Goal: Task Accomplishment & Management: Complete application form

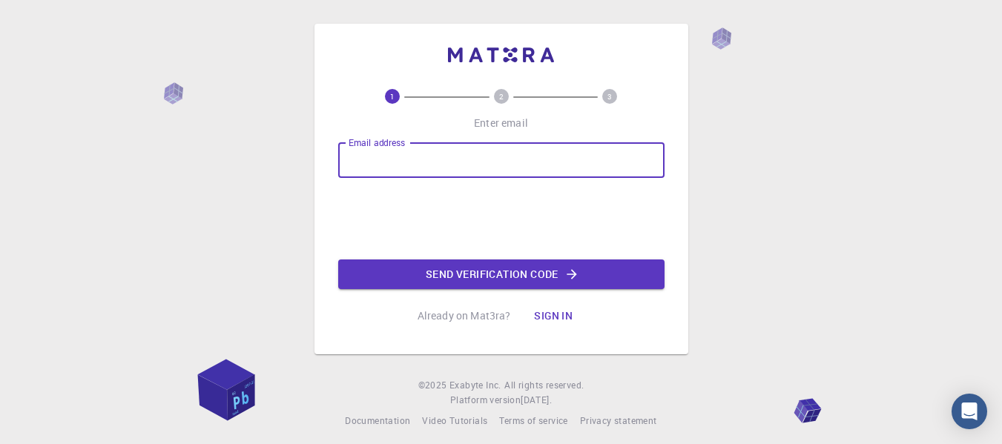
type input "piacuevasw@gmail.com"
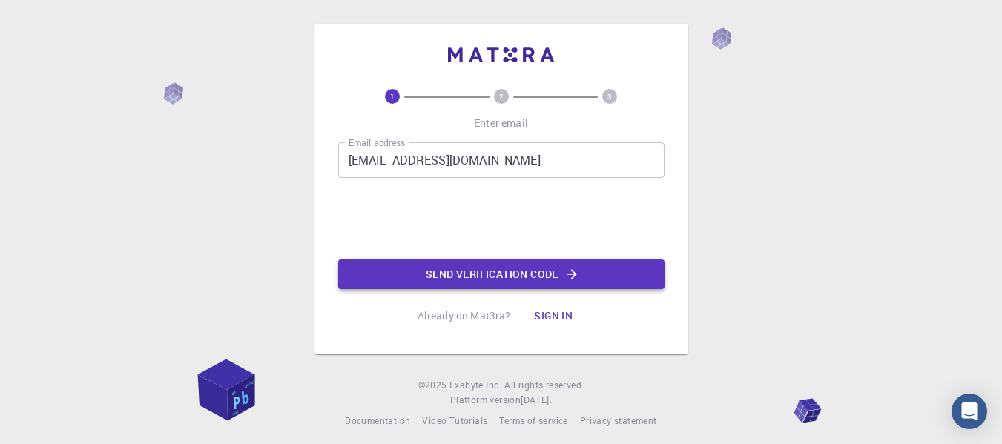
click at [506, 262] on button "Send verification code" at bounding box center [501, 275] width 326 height 30
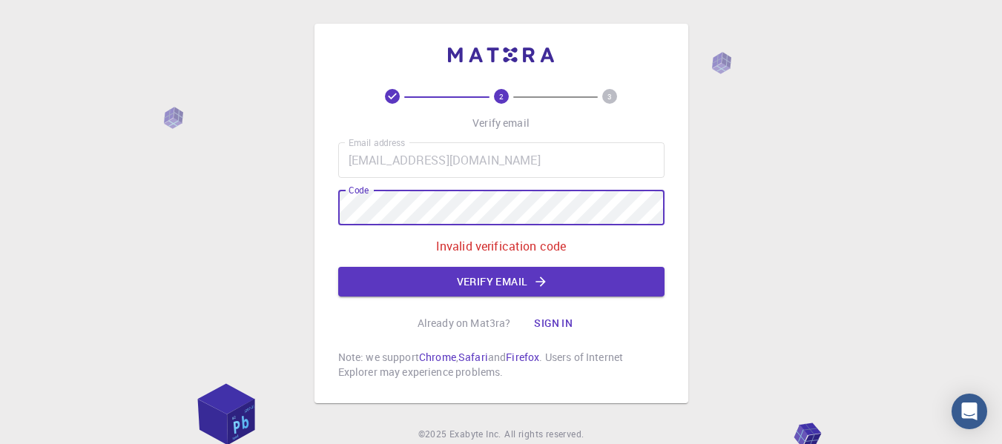
click at [285, 218] on div "2 3 Verify email Email address piacuevasw@gmail.com Email address Code Code Inv…" at bounding box center [501, 250] width 1002 height 501
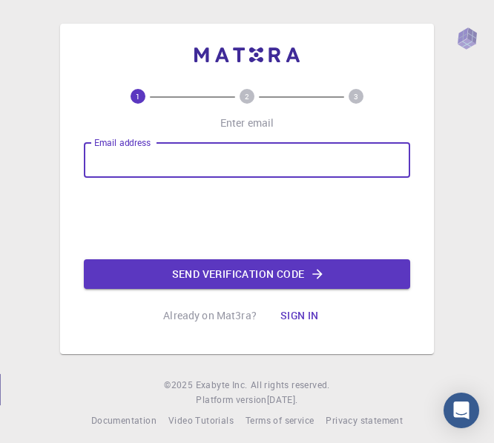
type input "[EMAIL_ADDRESS][DOMAIN_NAME]"
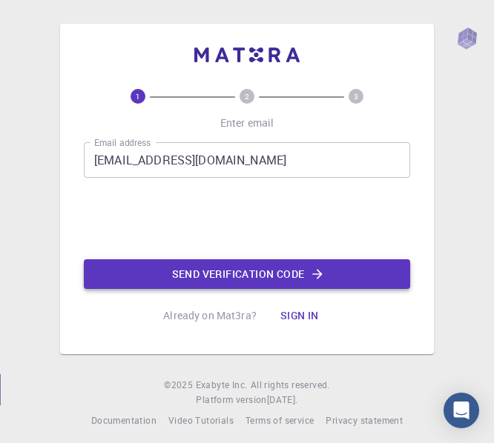
click at [199, 268] on button "Send verification code" at bounding box center [247, 275] width 326 height 30
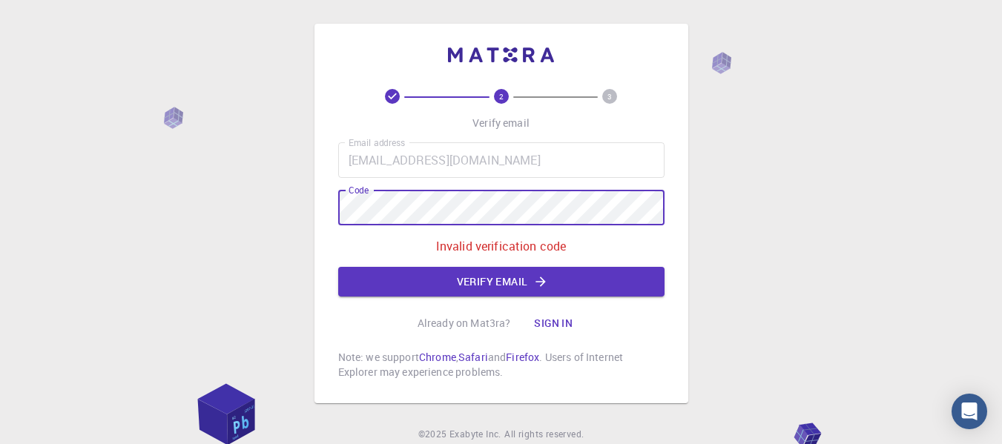
click at [493, 320] on button "Sign in" at bounding box center [553, 324] width 62 height 30
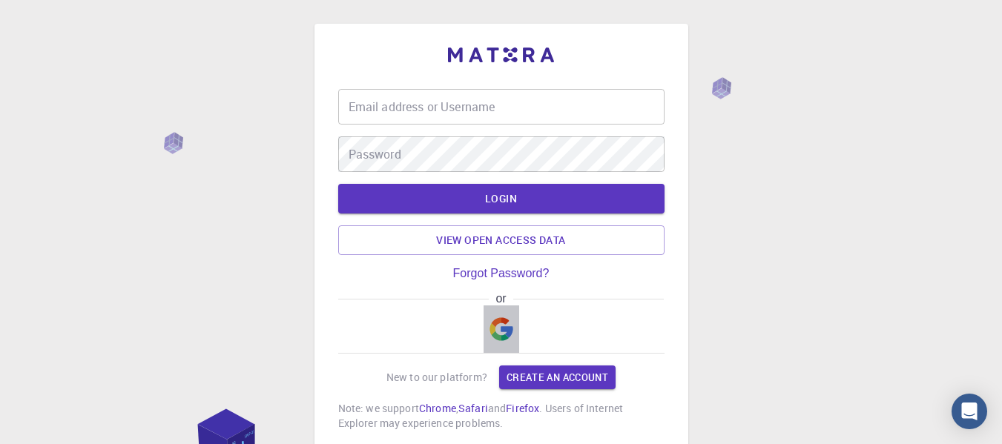
click at [493, 333] on img "button" at bounding box center [501, 329] width 24 height 24
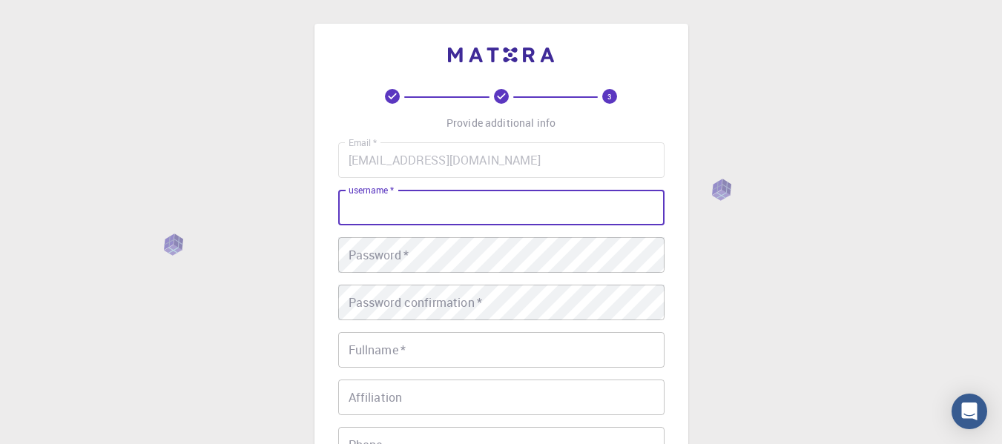
click at [485, 205] on input "username   *" at bounding box center [501, 208] width 326 height 36
type input "p"
type input "Phia"
click at [401, 248] on div "Password   * Password   *" at bounding box center [501, 255] width 326 height 36
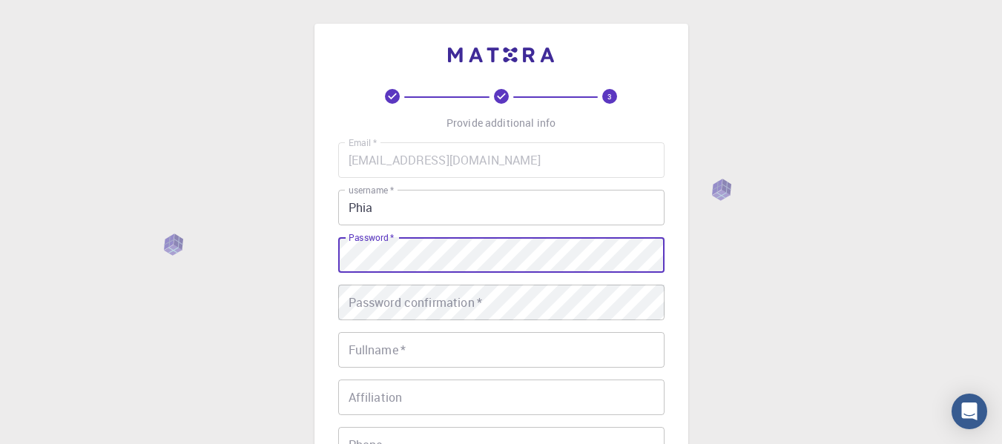
click at [265, 253] on div "3 Provide additional info Email   * [EMAIL_ADDRESS][DOMAIN_NAME] Email   * user…" at bounding box center [501, 377] width 1002 height 755
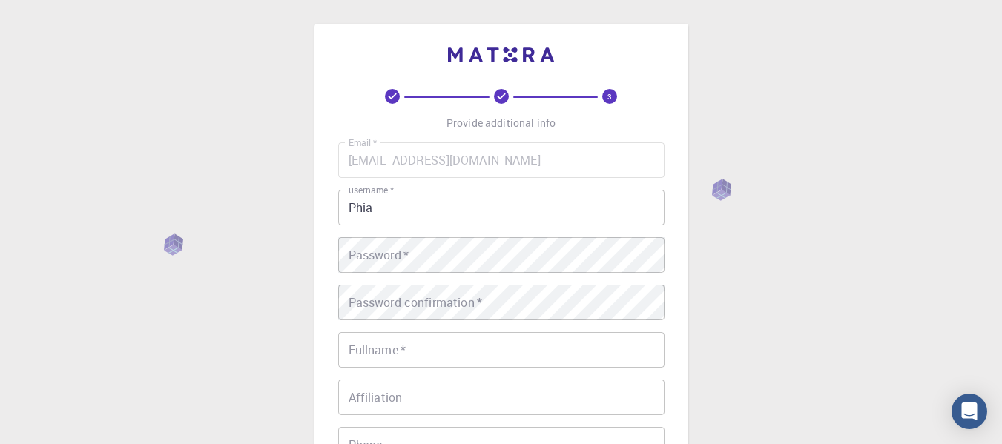
click at [493, 339] on div "3 Provide additional info Email   * [EMAIL_ADDRESS][DOMAIN_NAME] Email   * user…" at bounding box center [501, 377] width 1002 height 755
click at [493, 216] on div "3 Provide additional info Email   * [EMAIL_ADDRESS][DOMAIN_NAME] Email   * user…" at bounding box center [501, 377] width 1002 height 755
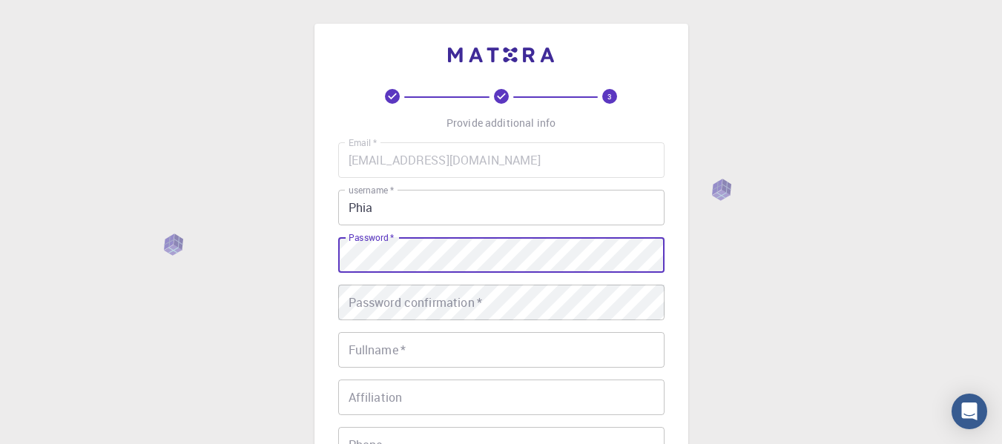
click at [413, 298] on div "Password confirmation   * Password confirmation   *" at bounding box center [501, 303] width 326 height 36
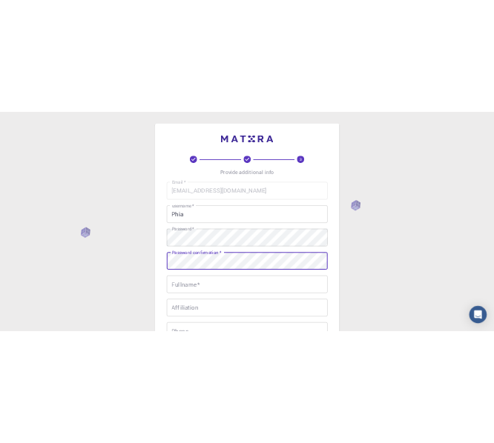
scroll to position [222, 0]
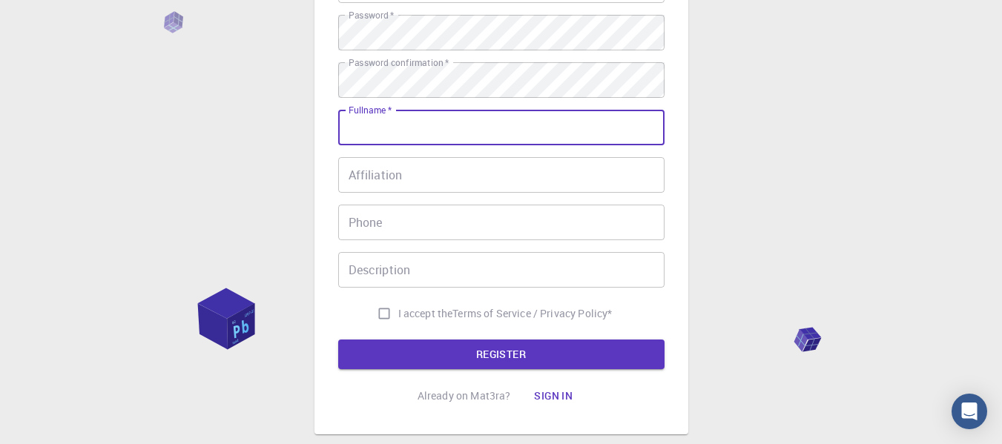
click at [398, 139] on input "Fullname   *" at bounding box center [501, 128] width 326 height 36
type input "Phia"
click at [379, 194] on div "Email   * [EMAIL_ADDRESS][DOMAIN_NAME] Email   * username   * Phia username   *…" at bounding box center [501, 124] width 326 height 408
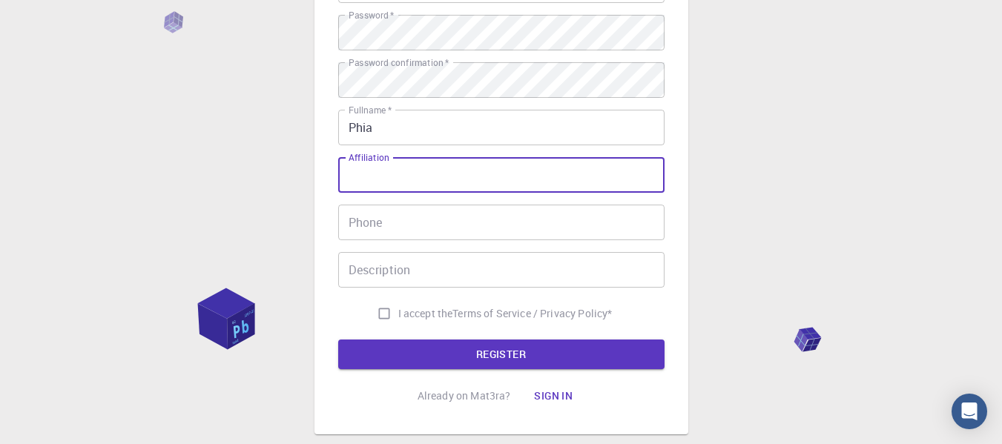
click at [385, 179] on input "Affiliation" at bounding box center [501, 175] width 326 height 36
click at [389, 236] on input "Phone" at bounding box center [501, 223] width 326 height 36
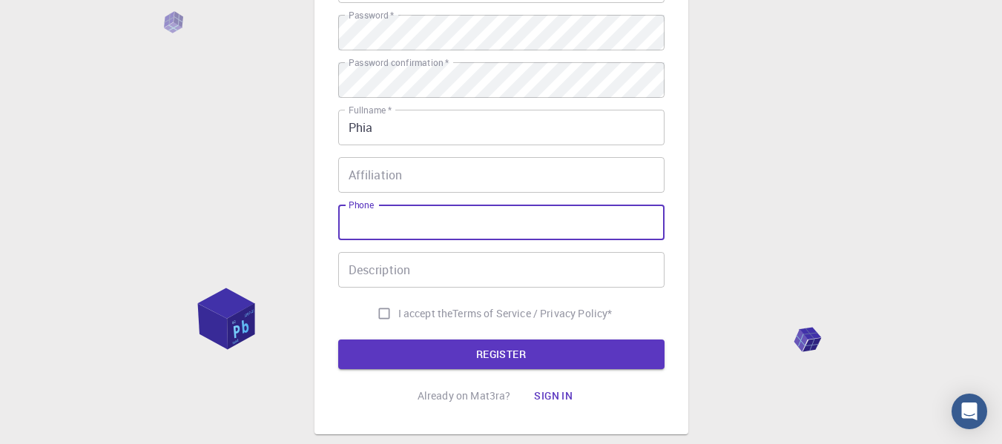
type input "995860516"
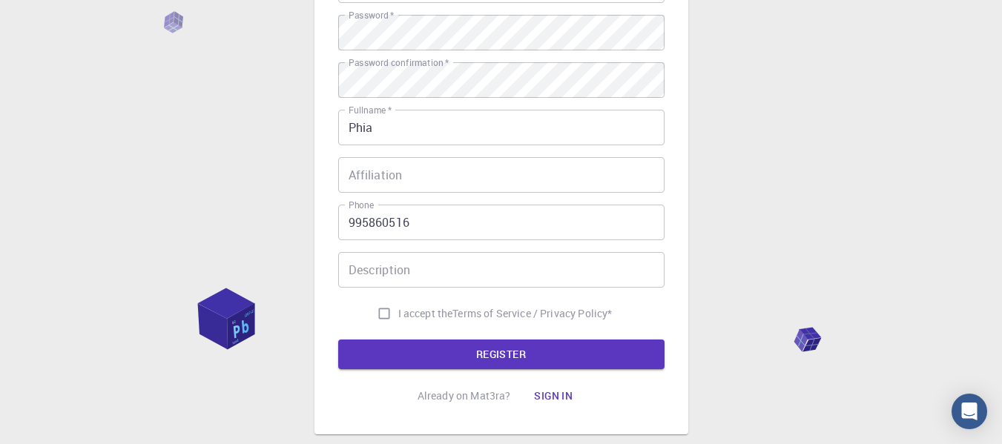
click at [403, 151] on div "Email   * [EMAIL_ADDRESS][DOMAIN_NAME] Email   * username   * Phia username   *…" at bounding box center [501, 124] width 326 height 408
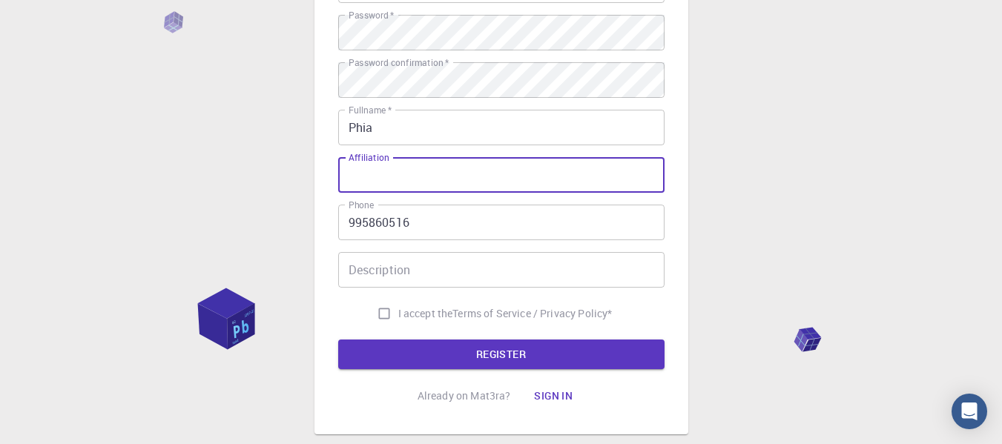
click at [401, 172] on input "Affiliation" at bounding box center [501, 175] width 326 height 36
drag, startPoint x: 386, startPoint y: 156, endPoint x: 358, endPoint y: 154, distance: 27.5
click at [356, 162] on label "Affiliation" at bounding box center [369, 157] width 40 height 13
click at [356, 162] on input "Affiliation" at bounding box center [501, 175] width 326 height 36
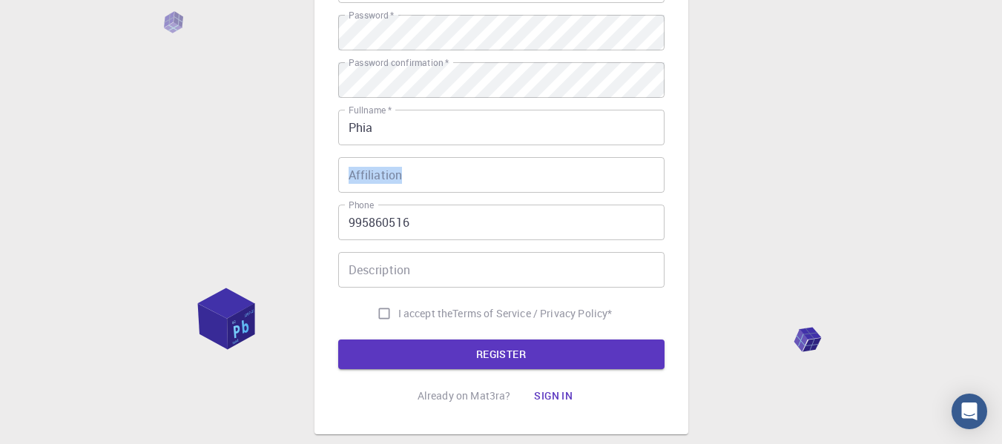
drag, startPoint x: 358, startPoint y: 154, endPoint x: 373, endPoint y: 157, distance: 15.3
click at [373, 157] on div "Affiliation Affiliation" at bounding box center [501, 175] width 326 height 36
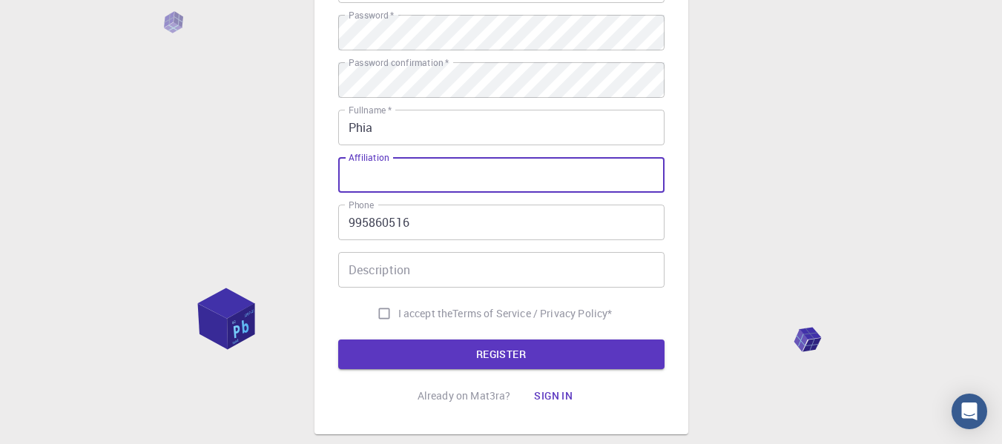
drag, startPoint x: 393, startPoint y: 172, endPoint x: 403, endPoint y: 159, distance: 16.5
click at [403, 159] on div "Affiliation Affiliation" at bounding box center [501, 175] width 326 height 36
drag, startPoint x: 396, startPoint y: 160, endPoint x: 335, endPoint y: 148, distance: 62.1
click at [335, 148] on div "3 Provide additional info Email   * [EMAIL_ADDRESS][DOMAIN_NAME] Email   * user…" at bounding box center [501, 117] width 374 height 633
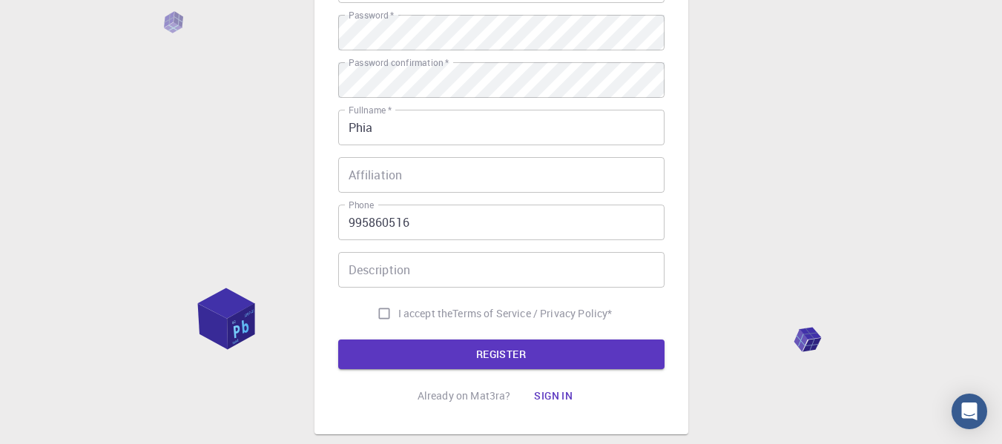
drag, startPoint x: 343, startPoint y: 156, endPoint x: 352, endPoint y: 156, distance: 8.2
click at [344, 156] on div "Email   * [EMAIL_ADDRESS][DOMAIN_NAME] Email   * username   * Phia username   *…" at bounding box center [501, 124] width 326 height 408
click at [352, 156] on div "Email   * [EMAIL_ADDRESS][DOMAIN_NAME] Email   * username   * Phia username   *…" at bounding box center [501, 124] width 326 height 408
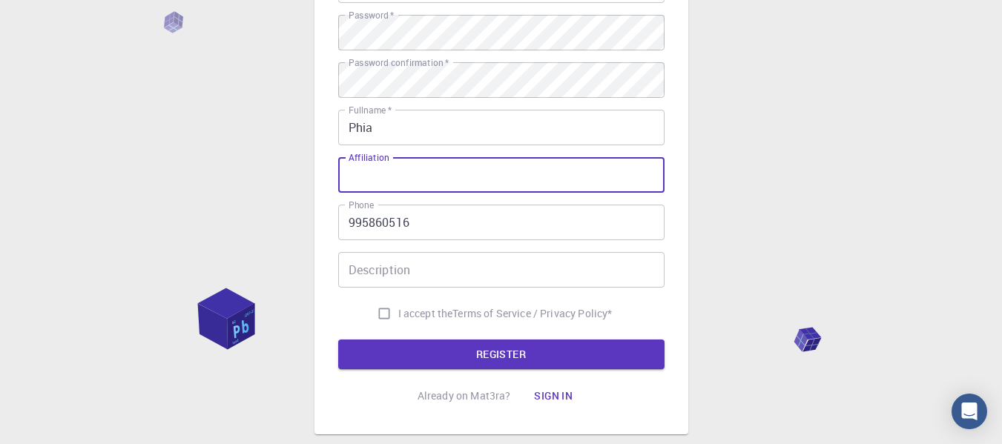
drag, startPoint x: 354, startPoint y: 172, endPoint x: 397, endPoint y: 194, distance: 48.8
click at [397, 194] on div "Email   * [EMAIL_ADDRESS][DOMAIN_NAME] Email   * username   * Phia username   *…" at bounding box center [501, 124] width 326 height 408
drag, startPoint x: 392, startPoint y: 162, endPoint x: 342, endPoint y: 156, distance: 50.0
click at [342, 156] on div "Email   * [EMAIL_ADDRESS][DOMAIN_NAME] Email   * username   * Phia username   *…" at bounding box center [501, 124] width 326 height 408
click at [351, 151] on div "Email   * [EMAIL_ADDRESS][DOMAIN_NAME] Email   * username   * Phia username   *…" at bounding box center [501, 124] width 326 height 408
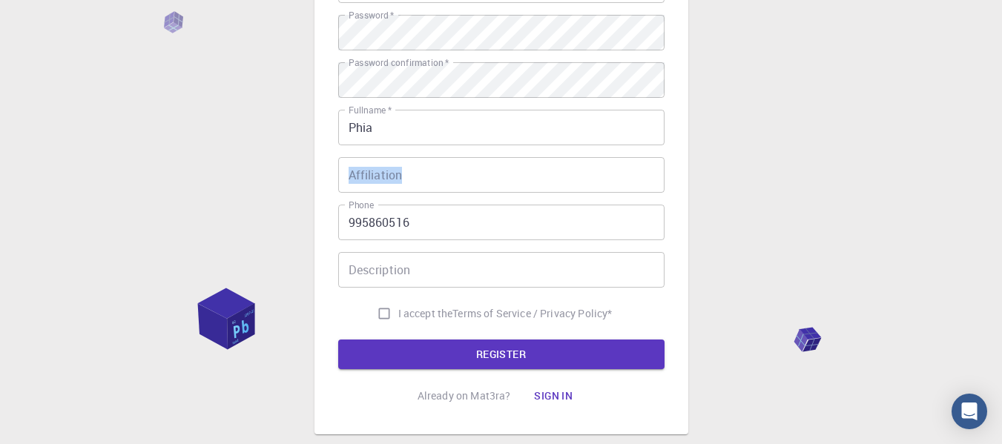
drag, startPoint x: 351, startPoint y: 151, endPoint x: 368, endPoint y: 163, distance: 20.8
click at [368, 163] on div "Email   * [EMAIL_ADDRESS][DOMAIN_NAME] Email   * username   * Phia username   *…" at bounding box center [501, 124] width 326 height 408
drag, startPoint x: 368, startPoint y: 163, endPoint x: 972, endPoint y: 99, distance: 607.8
click at [493, 99] on div "3 Provide additional info Email   * [EMAIL_ADDRESS][DOMAIN_NAME] Email   * user…" at bounding box center [501, 155] width 1002 height 755
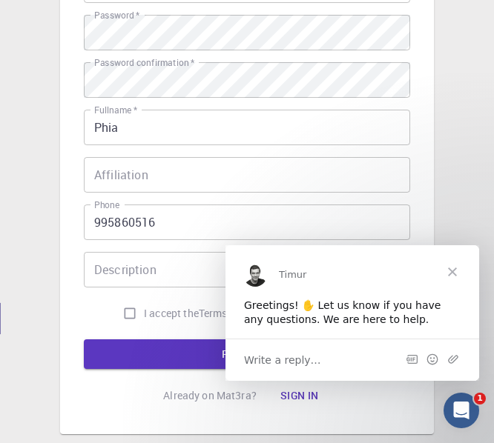
scroll to position [0, 0]
click at [142, 261] on div "Description Description" at bounding box center [247, 270] width 326 height 36
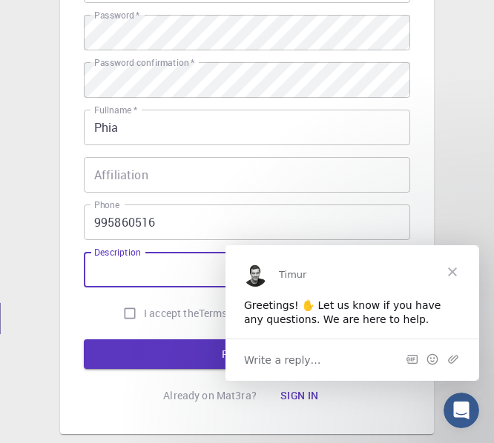
click at [126, 300] on input "I accept the Terms of Service / Privacy Policy *" at bounding box center [130, 314] width 28 height 28
checkbox input "true"
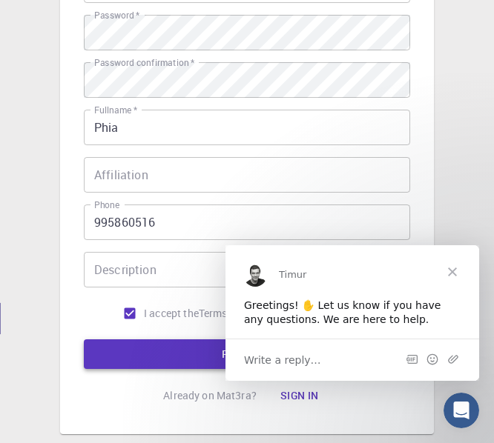
click at [181, 346] on button "REGISTER" at bounding box center [247, 355] width 326 height 30
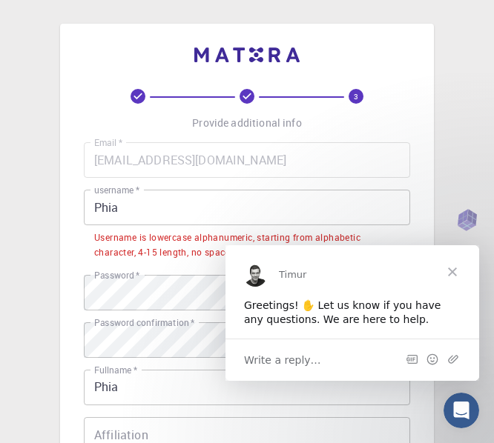
click at [141, 220] on input "Phia" at bounding box center [247, 208] width 326 height 36
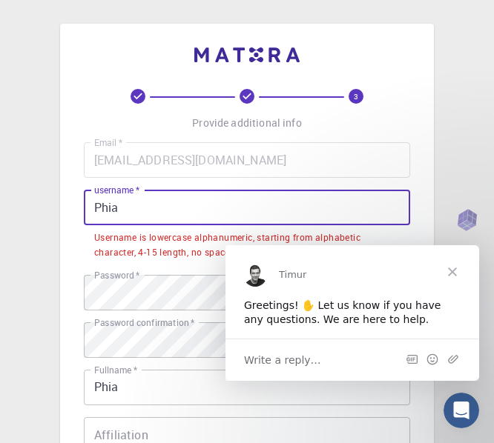
click at [141, 219] on input "Phia" at bounding box center [247, 208] width 326 height 36
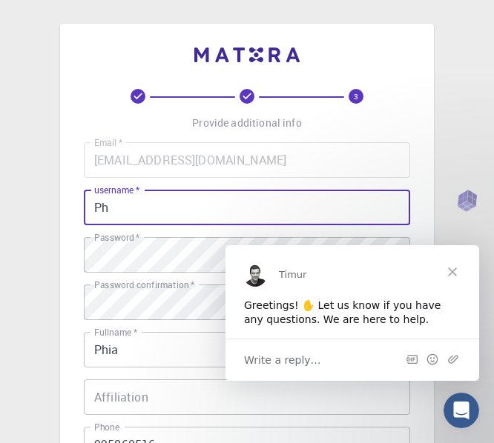
type input "P"
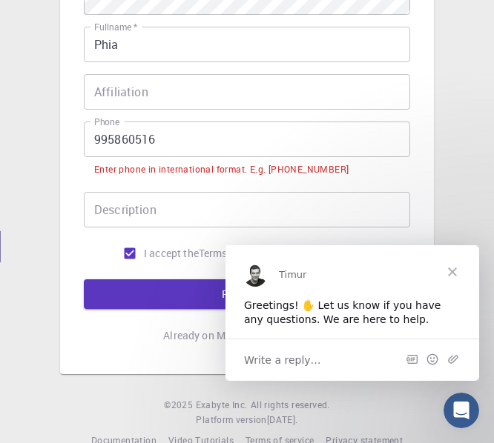
scroll to position [334, 0]
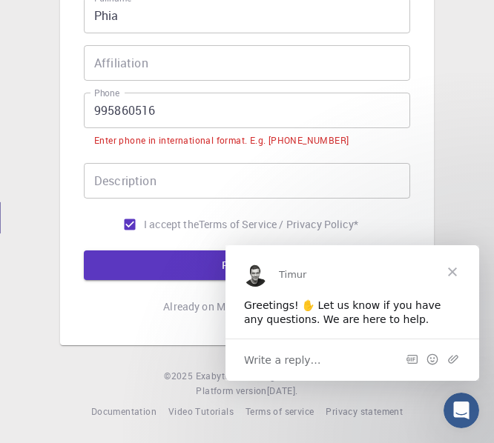
type input "phiaaa"
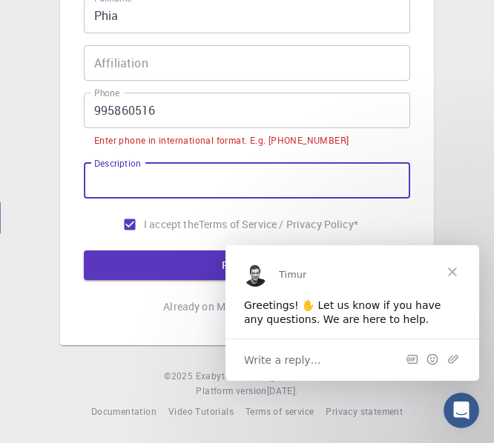
click at [147, 182] on input "Description" at bounding box center [247, 181] width 326 height 36
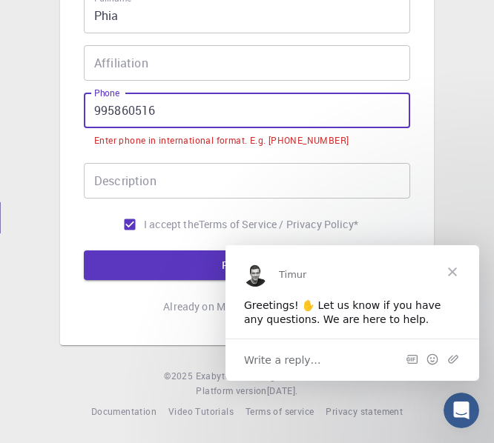
click at [90, 103] on input "995860516" at bounding box center [247, 111] width 326 height 36
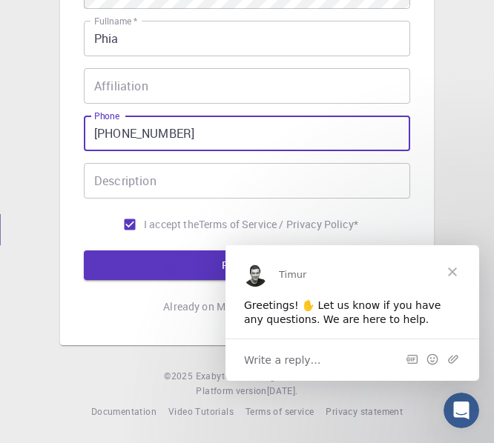
type input "[PHONE_NUMBER]"
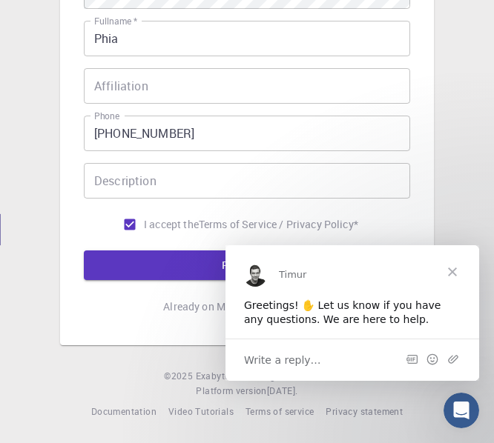
click at [452, 274] on span "Close" at bounding box center [452, 271] width 53 height 53
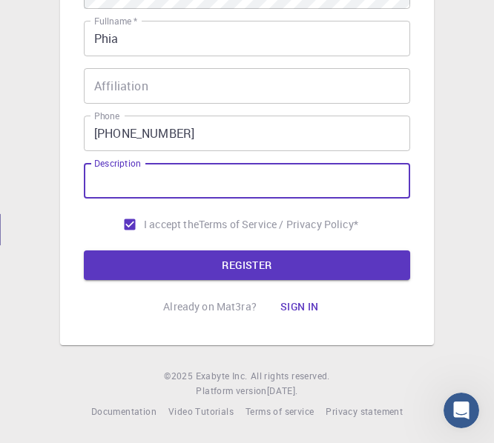
click at [152, 192] on input "Description" at bounding box center [247, 181] width 326 height 36
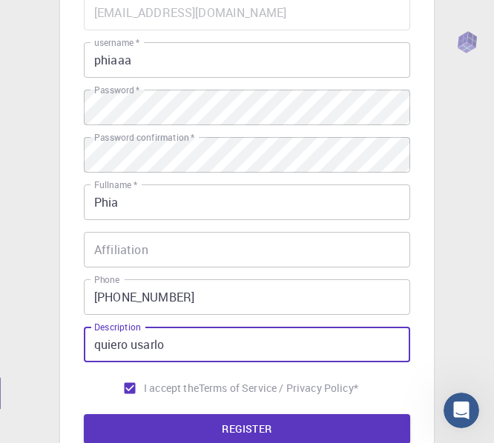
scroll to position [148, 0]
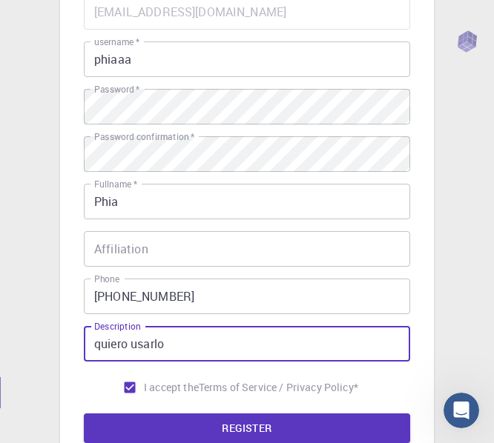
type input "quiero usarlo"
click at [147, 265] on input "Affiliation" at bounding box center [247, 249] width 326 height 36
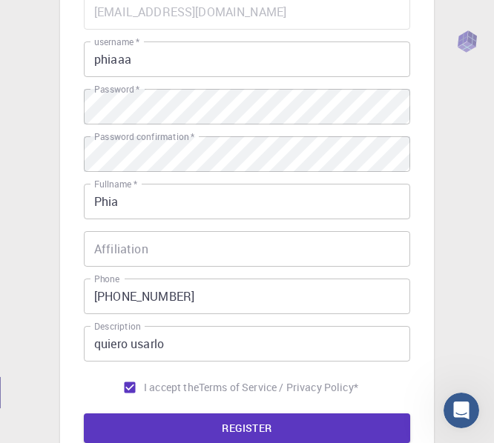
click at [199, 256] on input "Affiliation" at bounding box center [247, 249] width 326 height 36
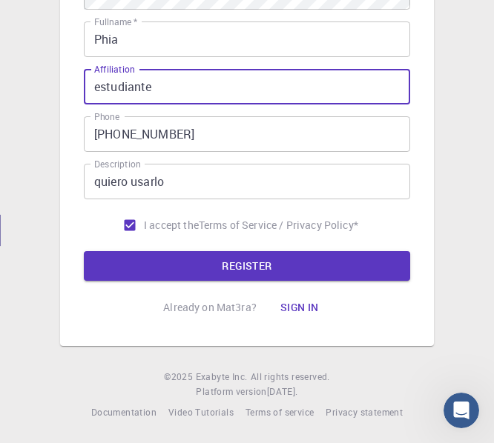
scroll to position [311, 0]
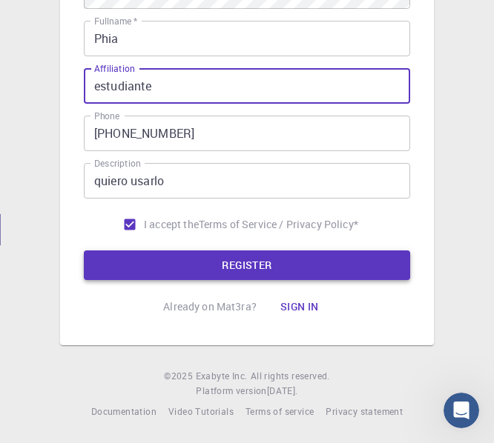
type input "estudiante"
click at [151, 260] on button "REGISTER" at bounding box center [247, 266] width 326 height 30
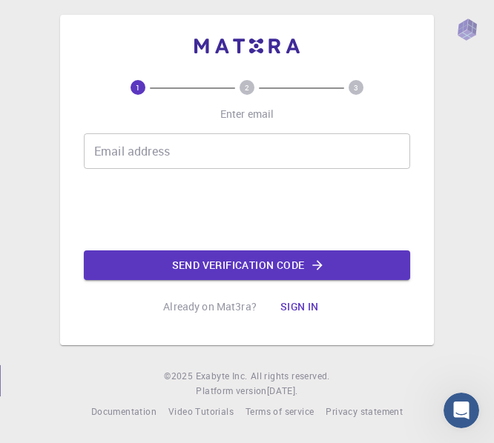
scroll to position [0, 0]
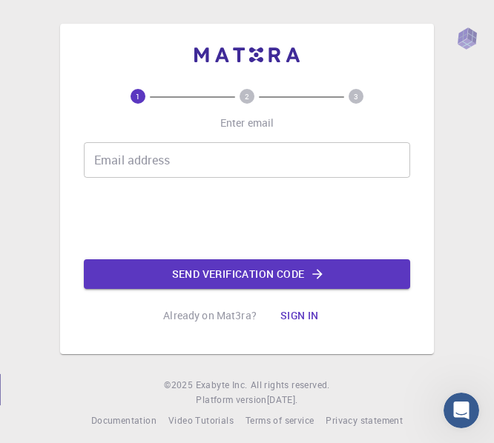
click at [133, 154] on div "Email address Email address" at bounding box center [247, 160] width 326 height 36
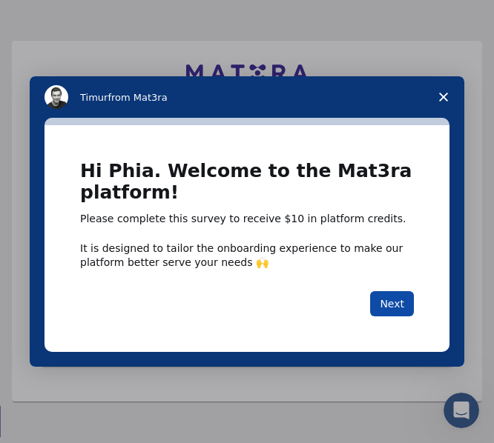
click at [401, 294] on button "Next" at bounding box center [392, 303] width 44 height 25
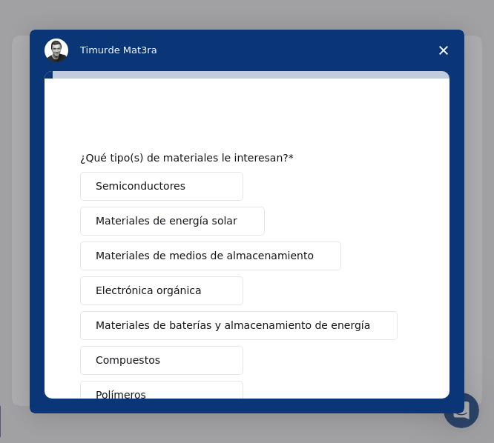
click at [222, 73] on div "Mensajero de intercomunicación" at bounding box center [246, 74] width 405 height 7
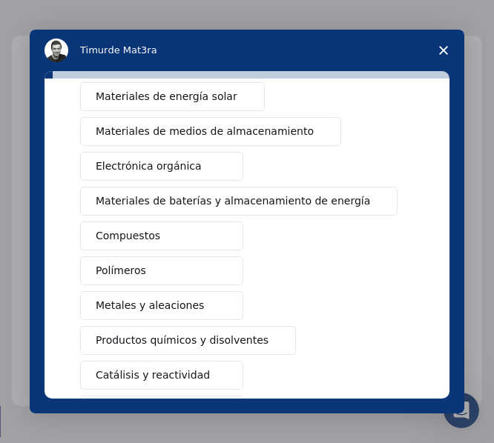
scroll to position [148, 0]
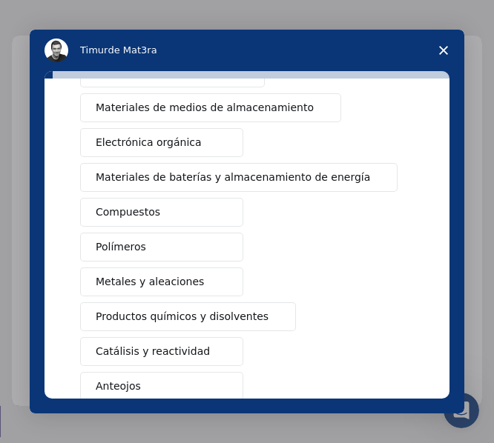
click at [138, 215] on font "Compuestos" at bounding box center [128, 212] width 65 height 12
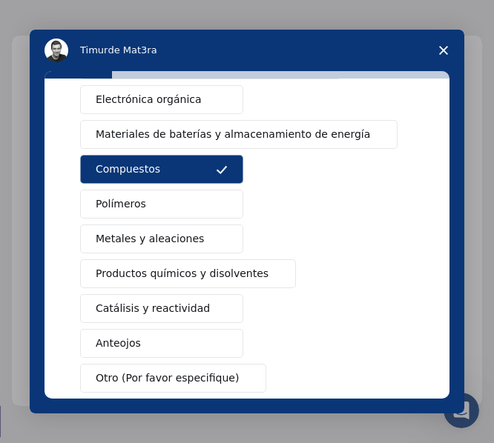
scroll to position [272, 0]
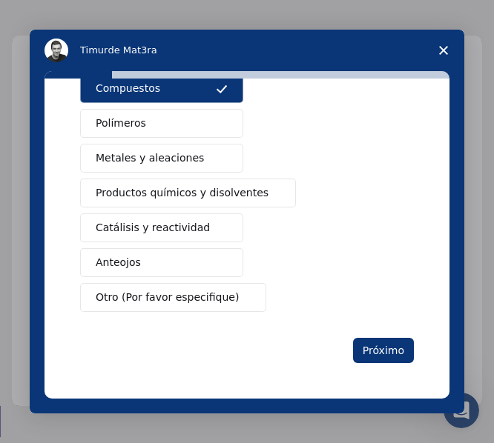
click at [151, 191] on font "Productos químicos y disolventes" at bounding box center [182, 193] width 173 height 12
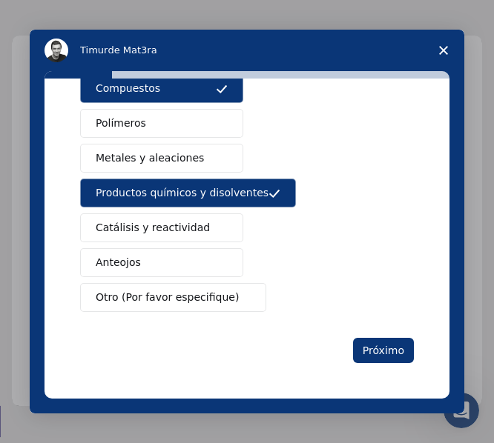
click at [145, 234] on font "Catálisis y reactividad" at bounding box center [153, 228] width 114 height 12
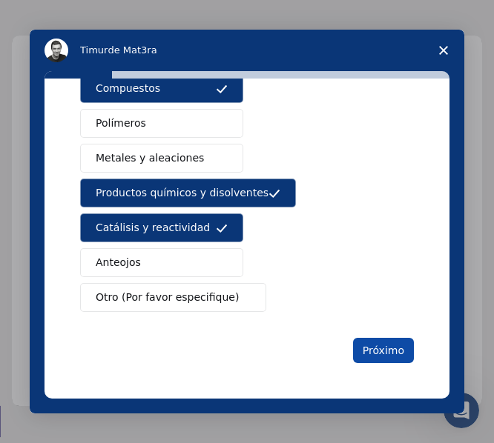
click at [355, 349] on button "Próximo" at bounding box center [383, 350] width 61 height 25
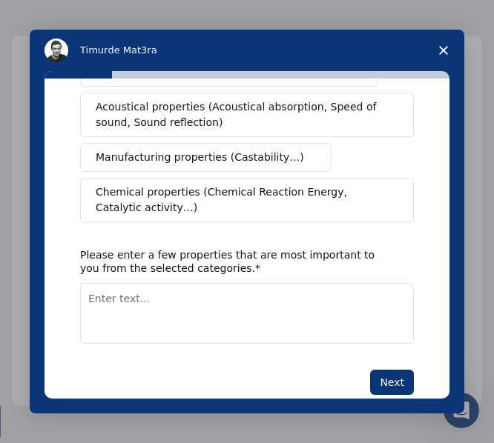
scroll to position [365, 0]
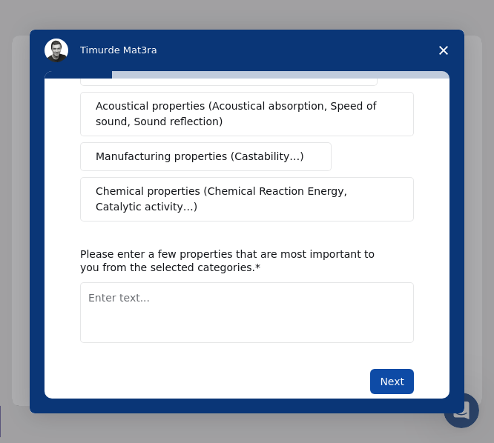
click at [388, 369] on button "Next" at bounding box center [392, 381] width 44 height 25
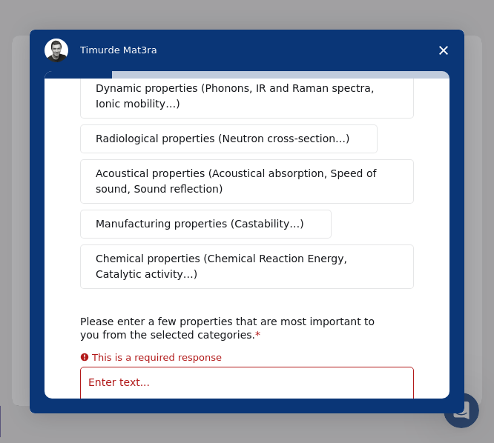
scroll to position [323, 0]
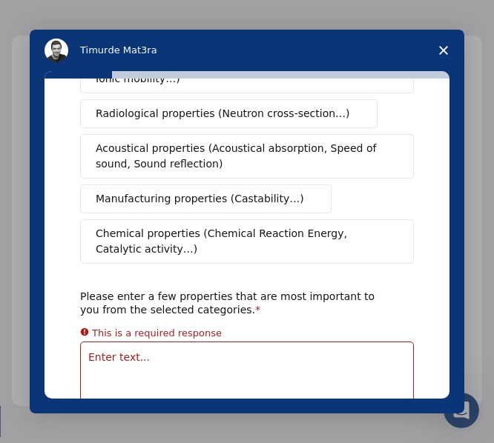
click at [173, 226] on span "Chemical properties (Chemical Reaction Energy, Catalytic activity…)" at bounding box center [242, 241] width 293 height 31
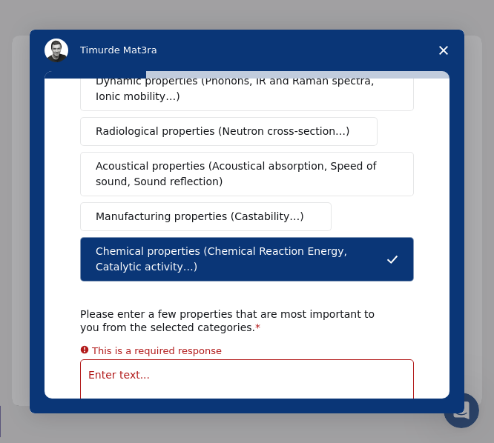
scroll to position [0, 0]
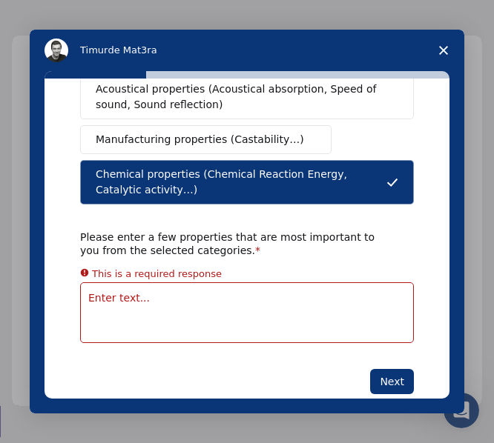
click at [101, 283] on textarea "Enter text..." at bounding box center [247, 313] width 334 height 61
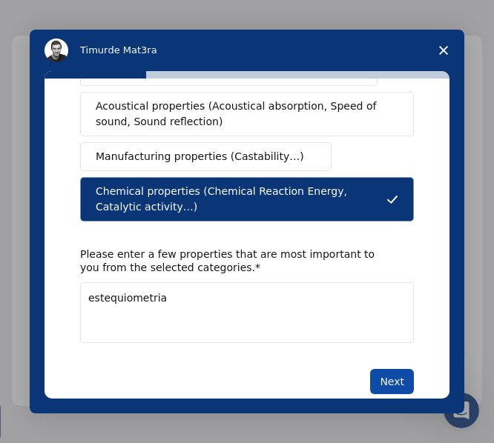
type textarea "estequiometria"
click at [389, 369] on button "Next" at bounding box center [392, 381] width 44 height 25
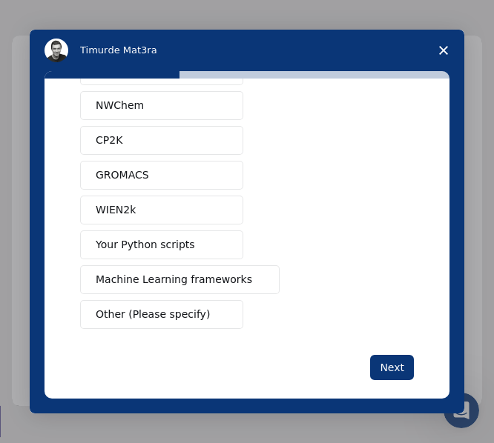
scroll to position [165, 0]
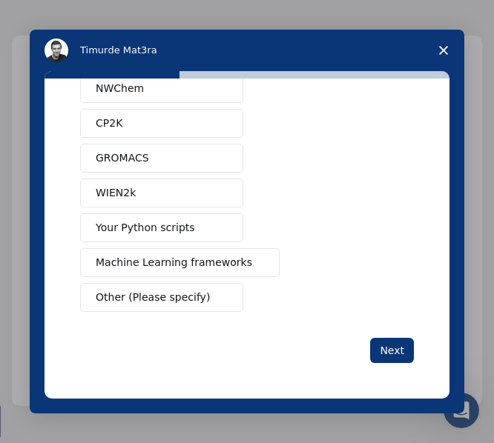
click at [386, 343] on button "Next" at bounding box center [392, 350] width 44 height 25
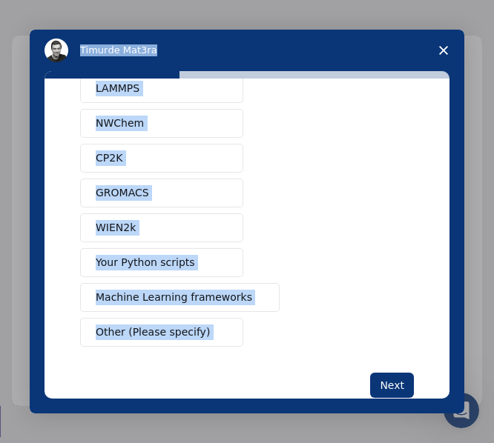
scroll to position [0, 0]
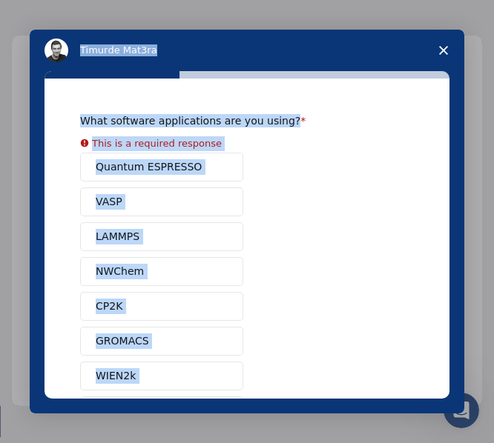
drag, startPoint x: 217, startPoint y: 354, endPoint x: 76, endPoint y: 51, distance: 333.8
click at [76, 51] on div "Timur de Mat3ra What software applications are you using? This is a required re…" at bounding box center [247, 222] width 435 height 384
copy div "Timur de Mat3ra What software applications are you using? This is a required re…"
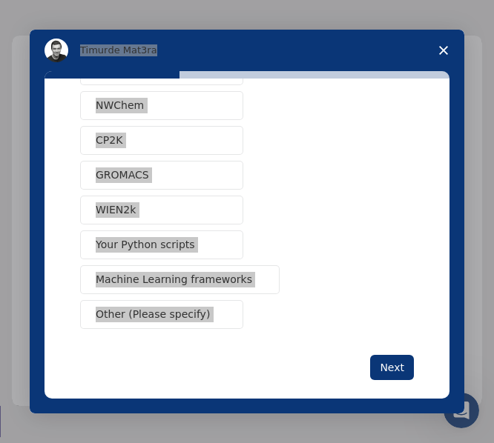
scroll to position [183, 0]
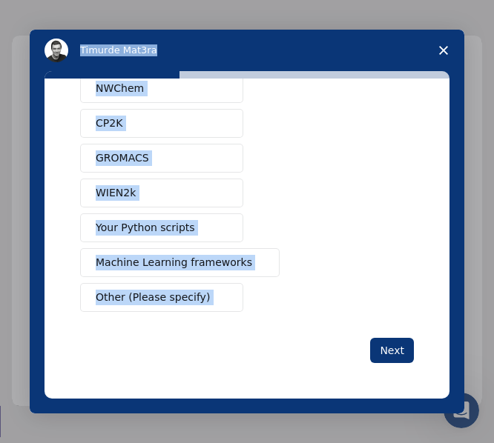
click at [133, 343] on div "Next" at bounding box center [247, 350] width 334 height 25
click at [114, 326] on div "What software applications are you using? This is a required response Quantum E…" at bounding box center [247, 147] width 334 height 432
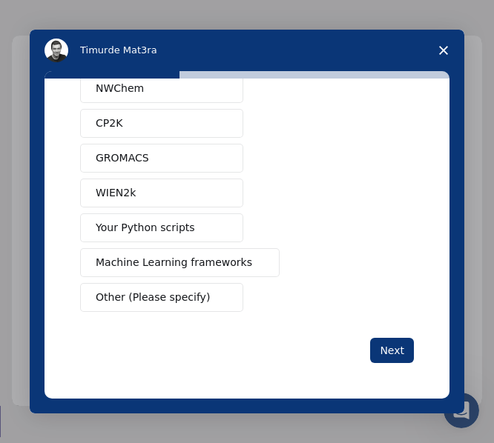
click at [110, 291] on span "Other (Please specify)" at bounding box center [153, 298] width 114 height 16
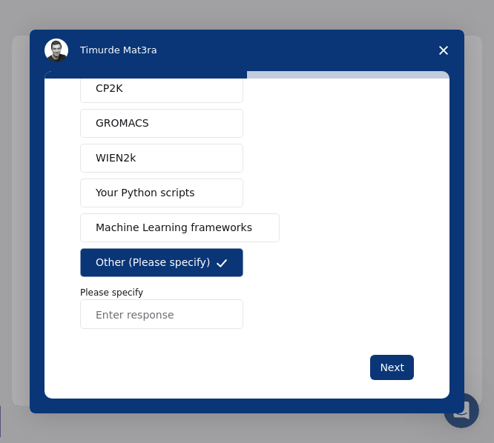
scroll to position [217, 0]
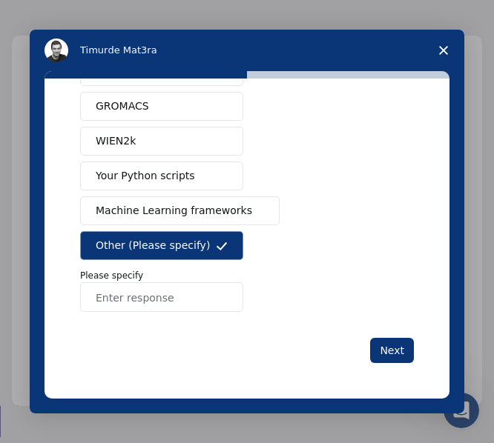
click at [202, 310] on input "Enter response" at bounding box center [161, 298] width 163 height 30
drag, startPoint x: 90, startPoint y: 281, endPoint x: 65, endPoint y: 281, distance: 26.0
click at [65, 281] on div "What software applications are you using? Quantum ESPRESSO VASP LAMMPS NWChem C…" at bounding box center [246, 239] width 405 height 320
copy p "Please specify"
click at [128, 291] on input "Enter response" at bounding box center [161, 298] width 163 height 30
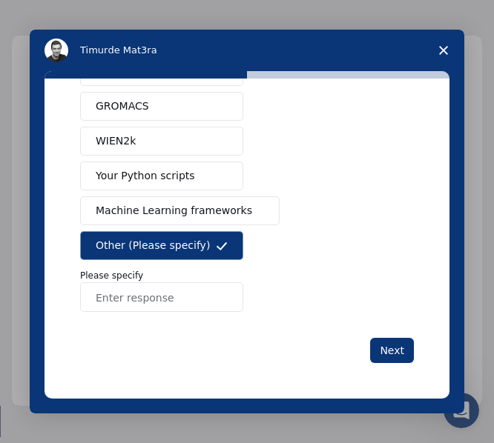
click at [118, 313] on div "What software applications are you using? Quantum ESPRESSO VASP LAMMPS NWChem C…" at bounding box center [247, 130] width 334 height 466
click at [122, 306] on input "Enter response" at bounding box center [161, 298] width 163 height 30
type input "v"
paste input "Avogadro, ACD/ChemSketch, and Molecular Constructor, mainly for molecular model…"
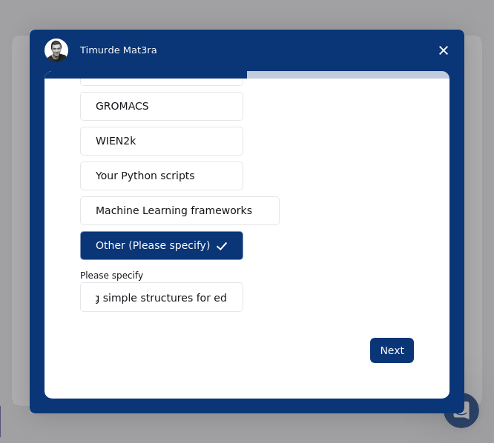
type input "Avogadro, ACD/ChemSketch, and Molecular Constructor, mainly for molecular model…"
drag, startPoint x: 208, startPoint y: 299, endPoint x: 132, endPoint y: 314, distance: 77.1
click at [132, 314] on div "What software applications are you using? Quantum ESPRESSO VASP LAMMPS NWChem C…" at bounding box center [247, 130] width 334 height 466
click at [378, 339] on button "Next" at bounding box center [392, 350] width 44 height 25
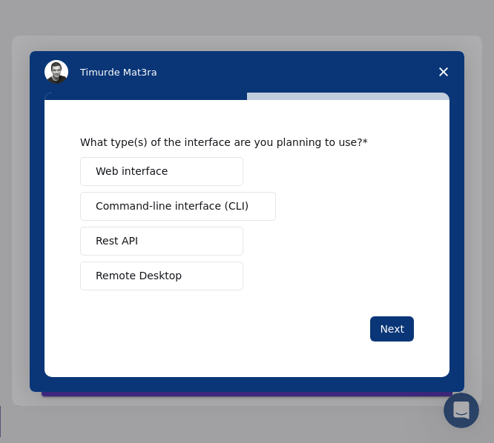
click at [294, 159] on div "Web interface Command-line interface (CLI) Rest API Remote Desktop" at bounding box center [247, 223] width 334 height 133
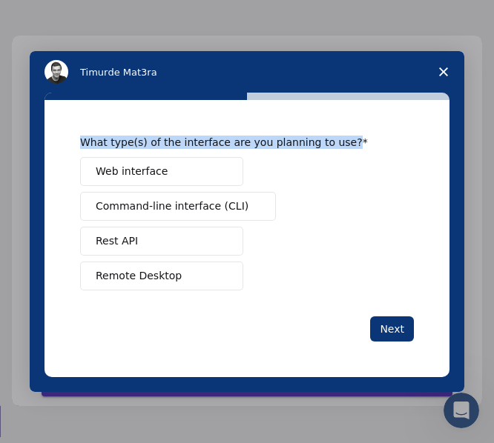
drag, startPoint x: 262, startPoint y: 141, endPoint x: 58, endPoint y: 136, distance: 204.0
click at [58, 136] on div "What type(s) of the interface are you planning to use? Web interface Command-li…" at bounding box center [246, 238] width 405 height 277
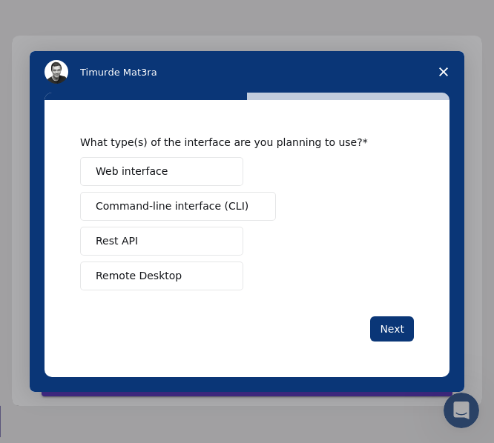
drag, startPoint x: 179, startPoint y: 147, endPoint x: 243, endPoint y: 306, distance: 171.5
click at [243, 306] on div "What type(s) of the interface are you planning to use? Web interface Command-li…" at bounding box center [247, 238] width 334 height 205
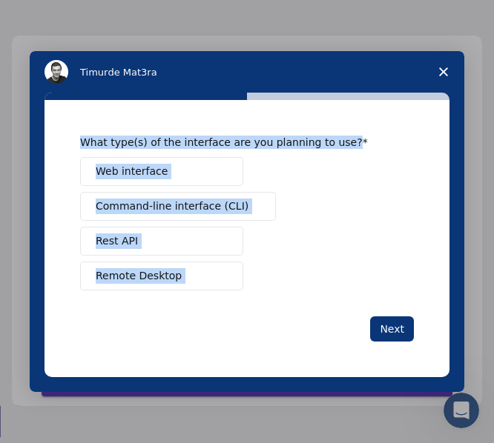
drag, startPoint x: 264, startPoint y: 312, endPoint x: 56, endPoint y: 114, distance: 286.9
click at [56, 114] on div "What type(s) of the interface are you planning to use? Web interface Command-li…" at bounding box center [246, 238] width 405 height 277
copy div "What type(s) of the interface are you planning to use? Web interface Command-li…"
click at [172, 389] on div "What type(s) of the interface are you planning to use? Web interface Command-li…" at bounding box center [247, 242] width 435 height 299
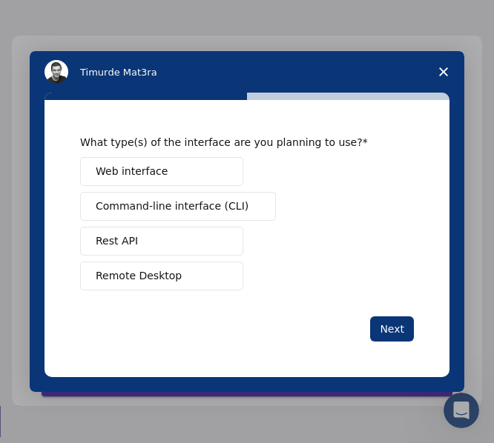
click at [124, 171] on span "Web interface" at bounding box center [132, 172] width 72 height 16
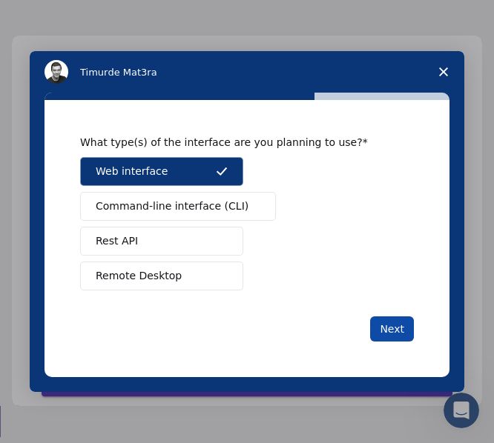
drag, startPoint x: 398, startPoint y: 334, endPoint x: 394, endPoint y: 327, distance: 8.0
click at [397, 332] on button "Next" at bounding box center [392, 329] width 44 height 25
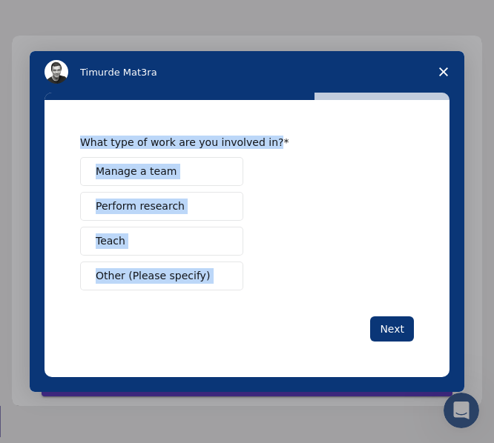
drag, startPoint x: 250, startPoint y: 315, endPoint x: 64, endPoint y: 125, distance: 265.9
click at [64, 125] on div "What type of work are you involved in? Manage a team Perform research Teach Oth…" at bounding box center [246, 238] width 405 height 277
copy div "What type of work are you involved in? Manage a team Perform research Teach Oth…"
click at [186, 292] on div "What type of work are you involved in? Manage a team Perform research Teach Oth…" at bounding box center [247, 238] width 334 height 205
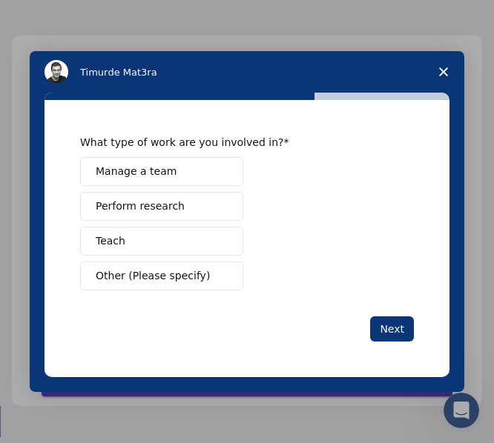
click at [183, 284] on button "Other (Please specify)" at bounding box center [161, 276] width 163 height 29
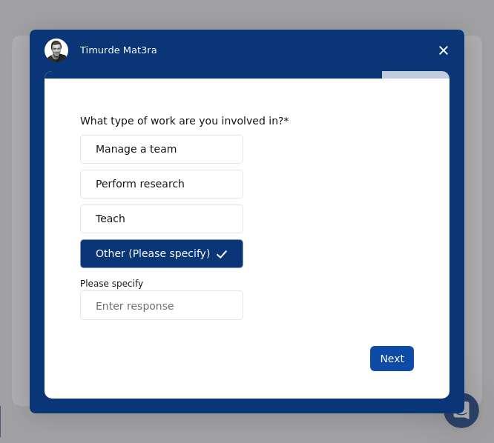
click at [375, 361] on button "Next" at bounding box center [392, 358] width 44 height 25
click at [191, 314] on input "Enter response" at bounding box center [161, 306] width 163 height 30
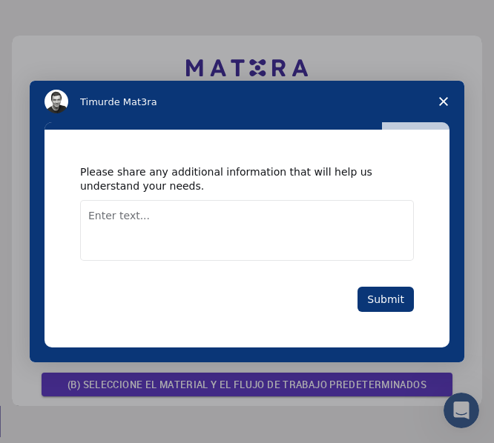
click at [198, 264] on div "Please share any additional information that will help us understand your needs…" at bounding box center [247, 238] width 334 height 146
click at [186, 231] on textarea "Enter text..." at bounding box center [247, 230] width 334 height 61
paste textarea "What type of work are you involved in? Manage a team Perform research Teach Oth…"
type textarea "What type of work are you involved in? Manage a team Perform research Teach Oth…"
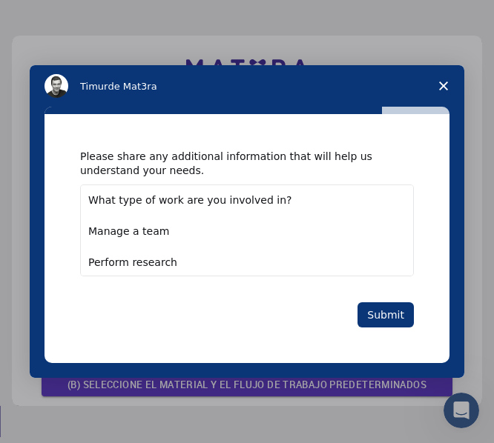
drag, startPoint x: 220, startPoint y: 254, endPoint x: 53, endPoint y: 148, distance: 197.3
click at [53, 148] on div "Please share any additional information that will help us understand your needs…" at bounding box center [246, 238] width 405 height 248
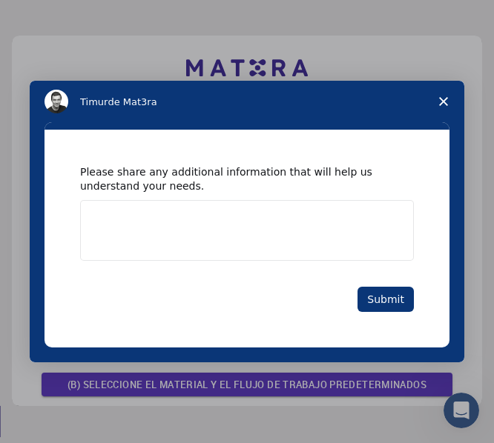
click at [158, 201] on textarea "Enter text..." at bounding box center [247, 230] width 334 height 61
paste textarea "Avogadro, ACD/ChemSketch, and Molecular Constructor (for molecular visualizatio…"
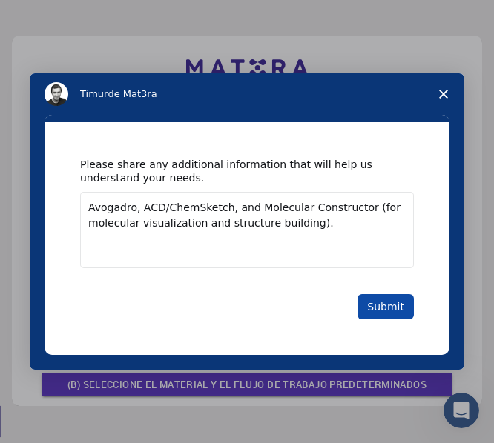
type textarea "Avogadro, ACD/ChemSketch, and Molecular Constructor (for molecular visualizatio…"
click at [404, 307] on button "Submit" at bounding box center [385, 306] width 56 height 25
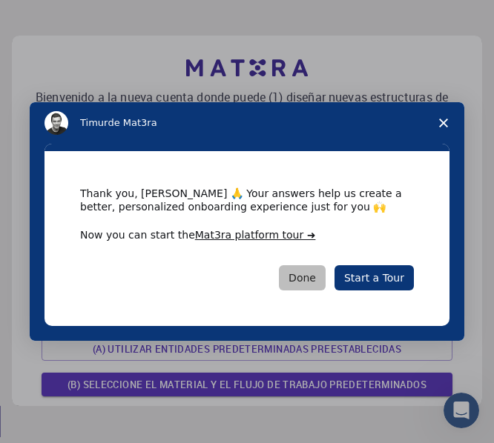
click at [310, 276] on button "Done" at bounding box center [302, 277] width 47 height 25
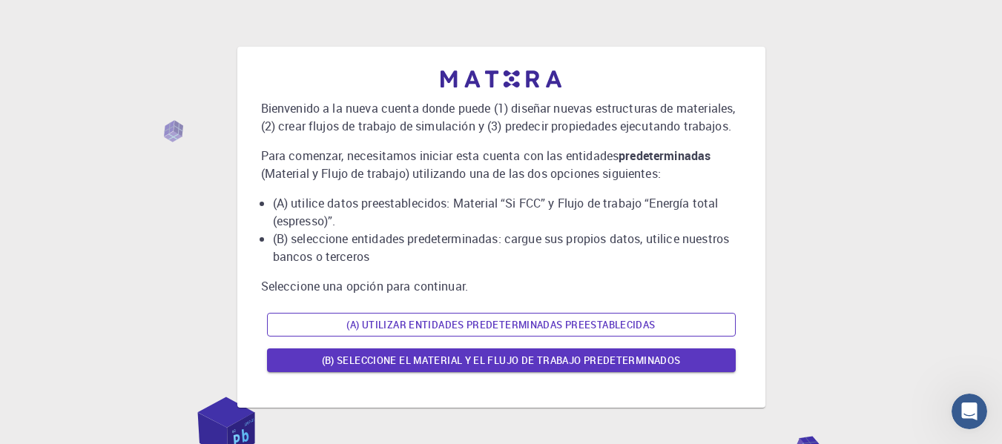
scroll to position [74, 0]
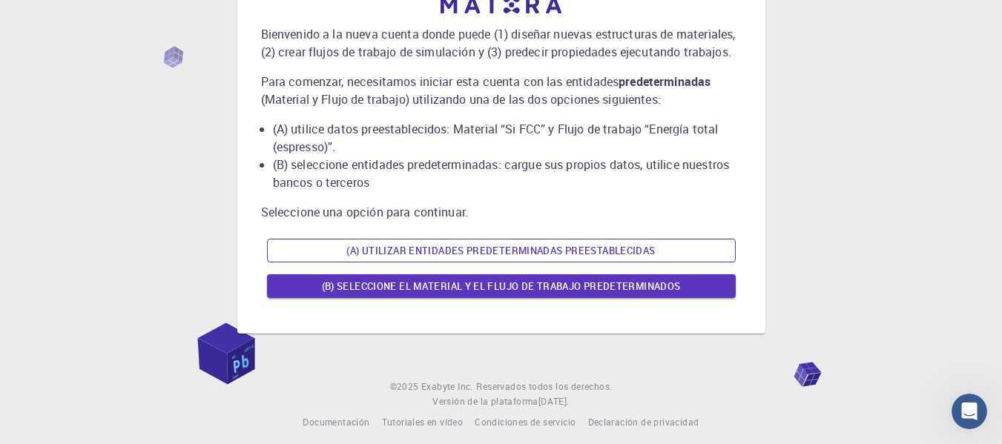
click at [493, 245] on font "(A) Utilizar entidades predeterminadas preestablecidas" at bounding box center [500, 250] width 309 height 13
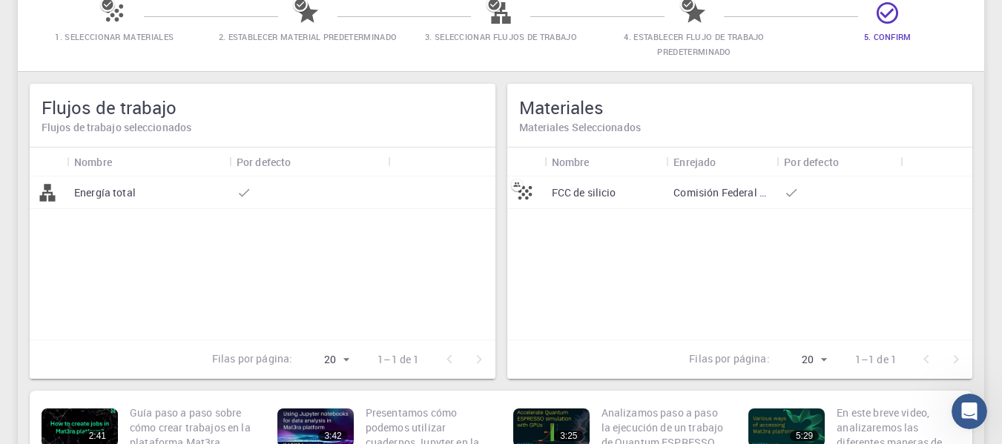
scroll to position [56, 0]
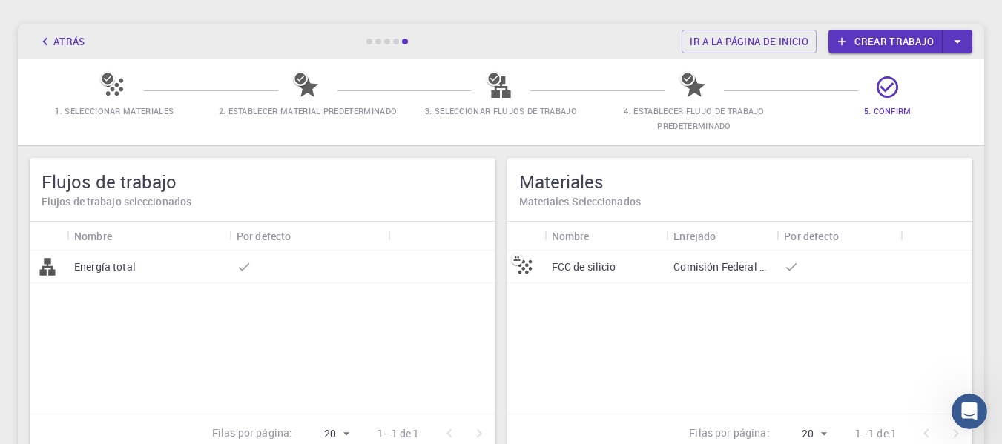
click at [110, 89] on icon at bounding box center [114, 87] width 17 height 17
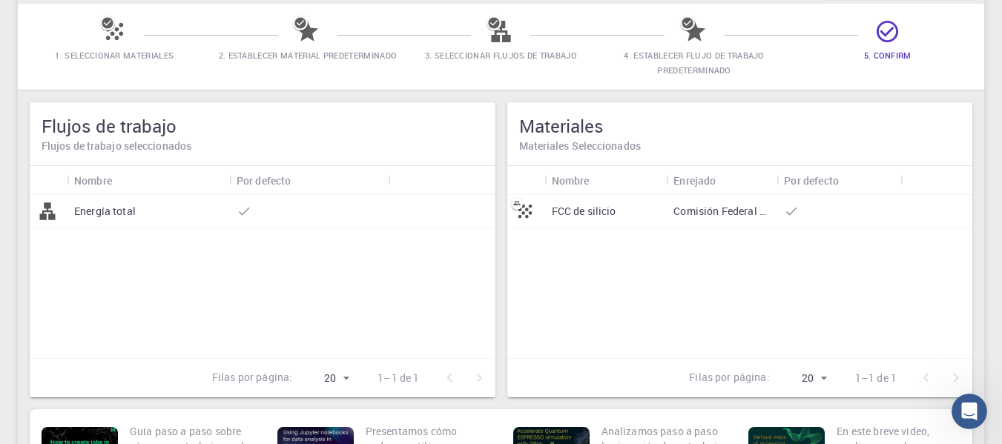
scroll to position [205, 0]
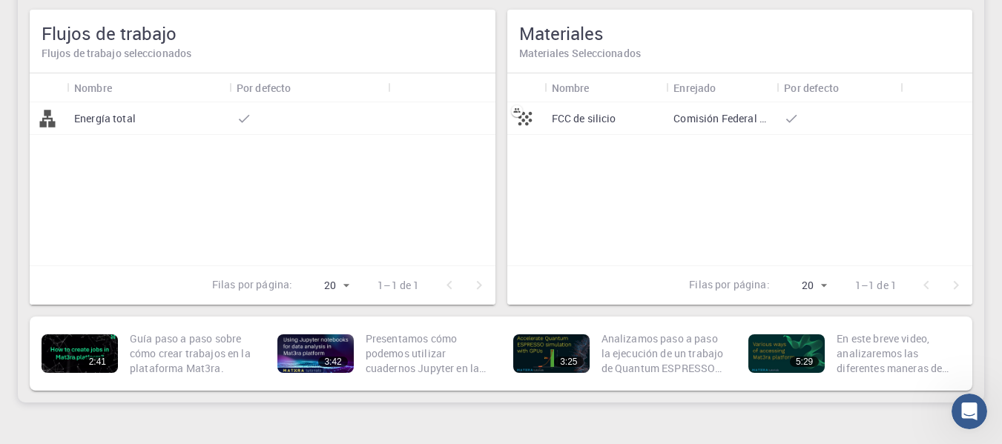
click at [56, 202] on div "Energía total" at bounding box center [263, 183] width 466 height 163
click at [107, 128] on div "Energía total" at bounding box center [148, 118] width 162 height 33
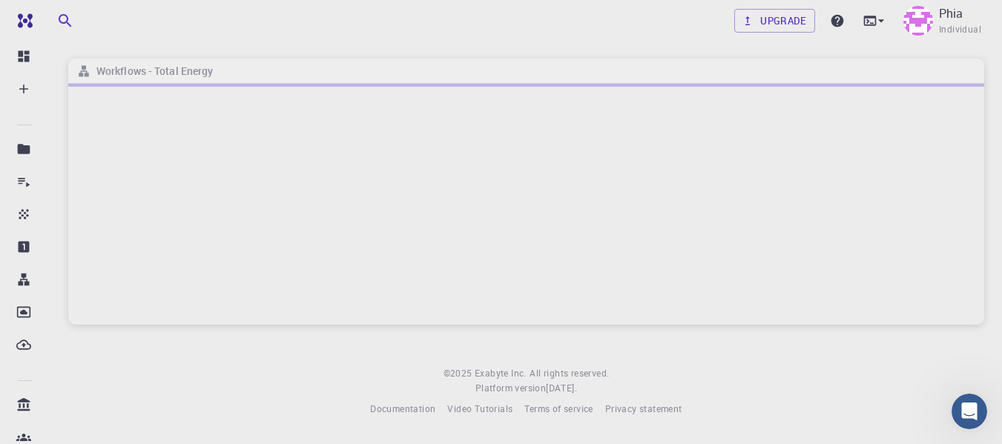
click at [292, 174] on div at bounding box center [526, 204] width 916 height 241
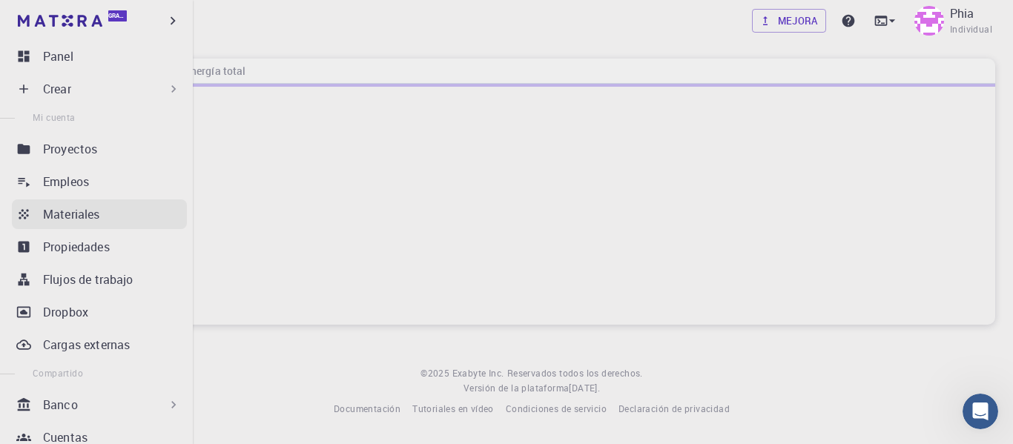
click at [55, 220] on font "Materiales" at bounding box center [71, 214] width 57 height 16
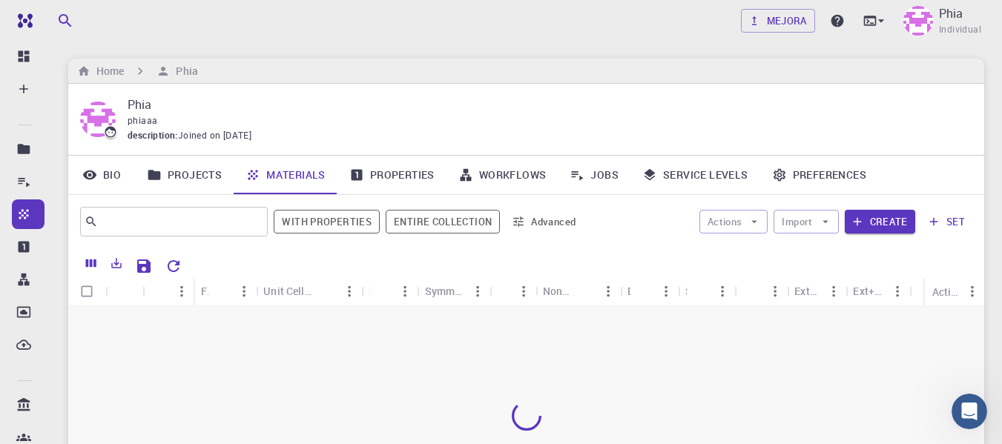
click at [261, 380] on div at bounding box center [526, 416] width 916 height 220
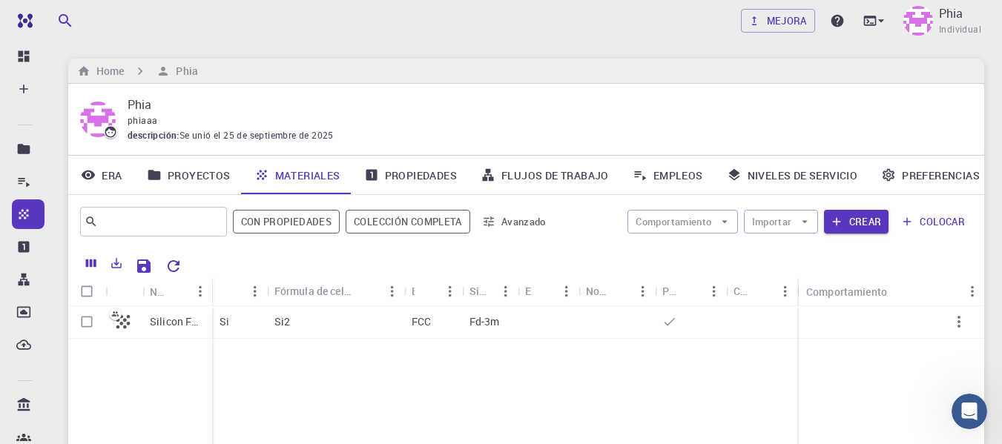
scroll to position [148, 0]
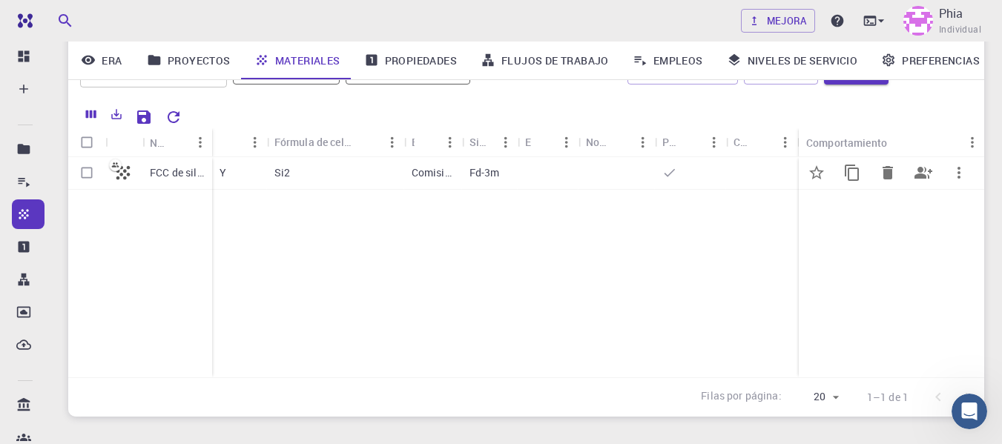
click at [440, 174] on font "Comisión Federal de Comunicaciones (FCC)" at bounding box center [516, 172] width 208 height 14
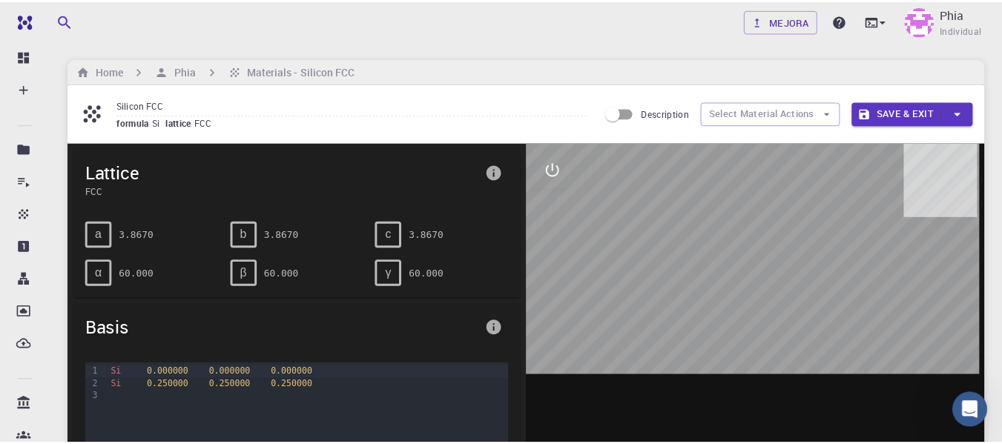
scroll to position [74, 0]
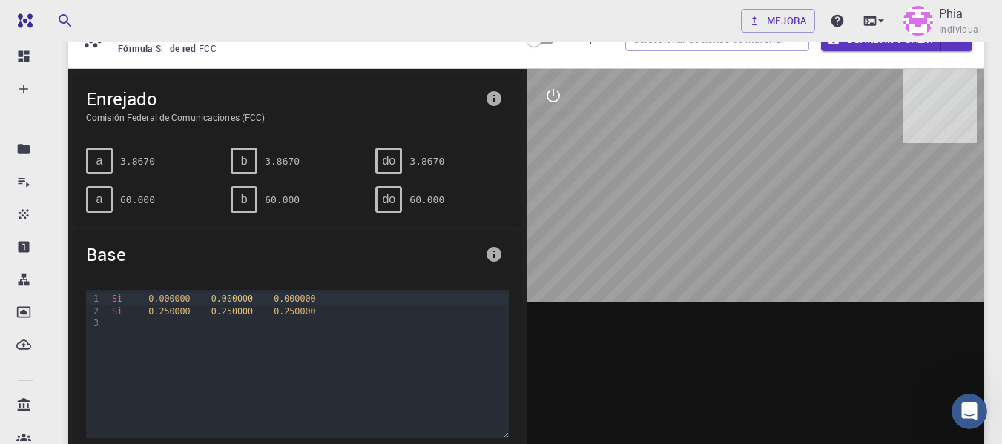
drag, startPoint x: 710, startPoint y: 190, endPoint x: 546, endPoint y: 268, distance: 182.1
click at [493, 263] on div at bounding box center [756, 299] width 458 height 461
click at [493, 216] on div at bounding box center [756, 299] width 458 height 461
drag, startPoint x: 791, startPoint y: 274, endPoint x: 784, endPoint y: 279, distance: 8.0
click at [493, 285] on div at bounding box center [756, 299] width 458 height 461
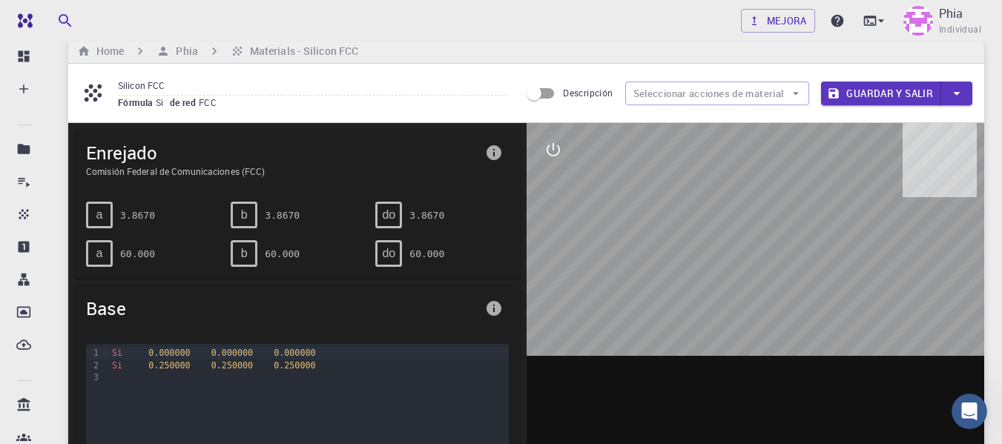
scroll to position [0, 0]
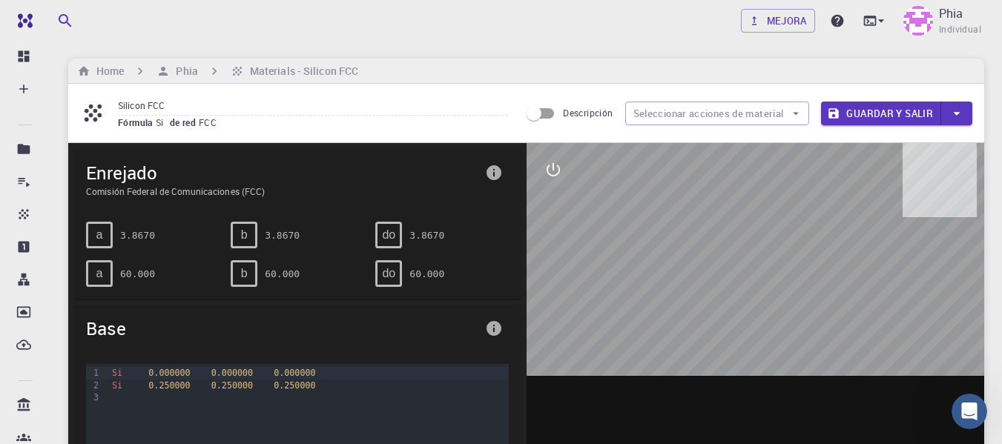
click at [77, 105] on div "Silicon FCC Fórmula Si de red FCC Descripción Seleccionar acciones de material …" at bounding box center [526, 113] width 916 height 59
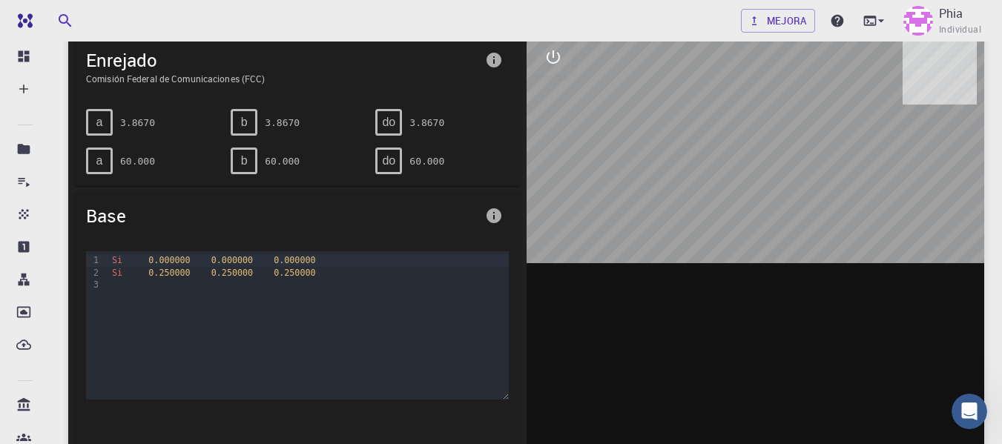
scroll to position [148, 0]
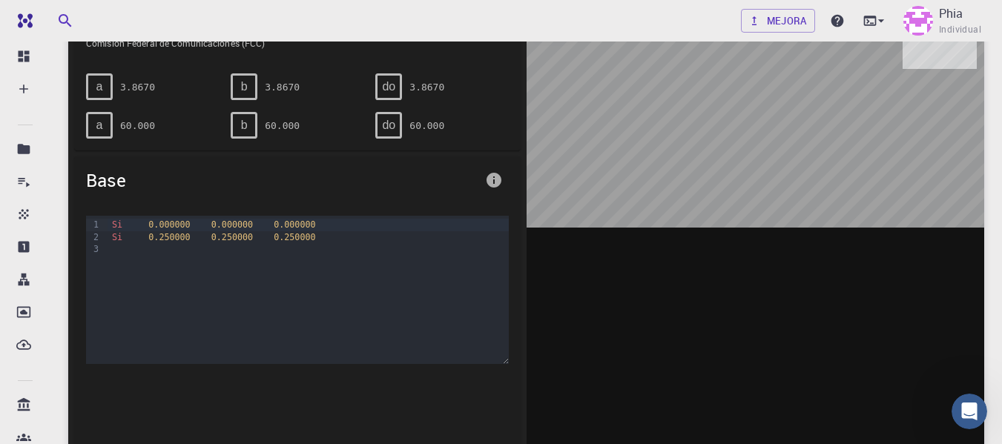
click at [170, 228] on span "0.000000" at bounding box center [169, 225] width 42 height 10
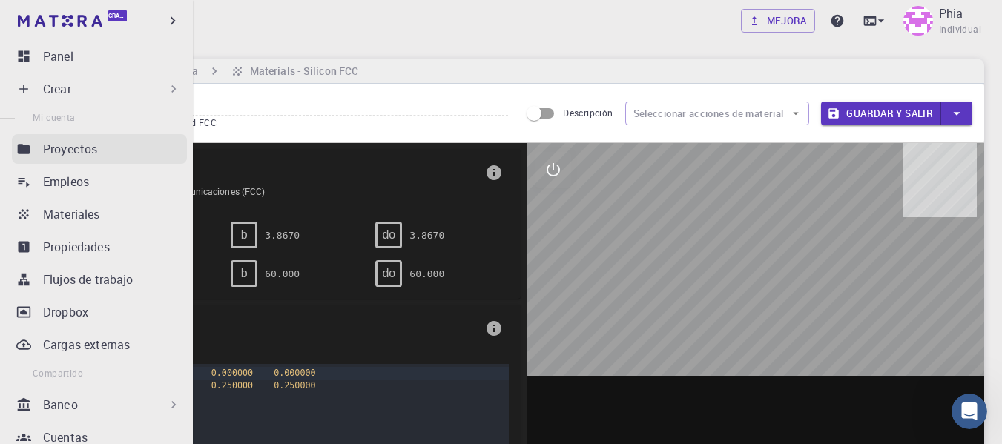
click at [31, 152] on link "Proyectos" at bounding box center [99, 149] width 175 height 30
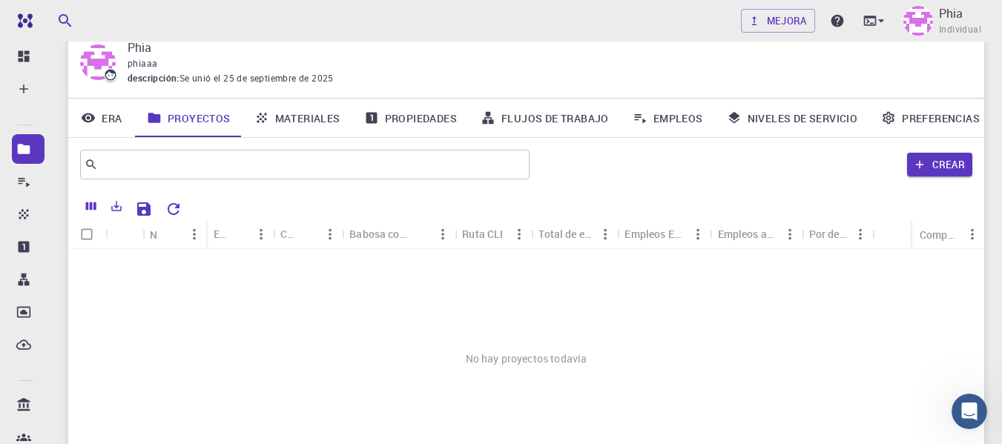
scroll to position [74, 0]
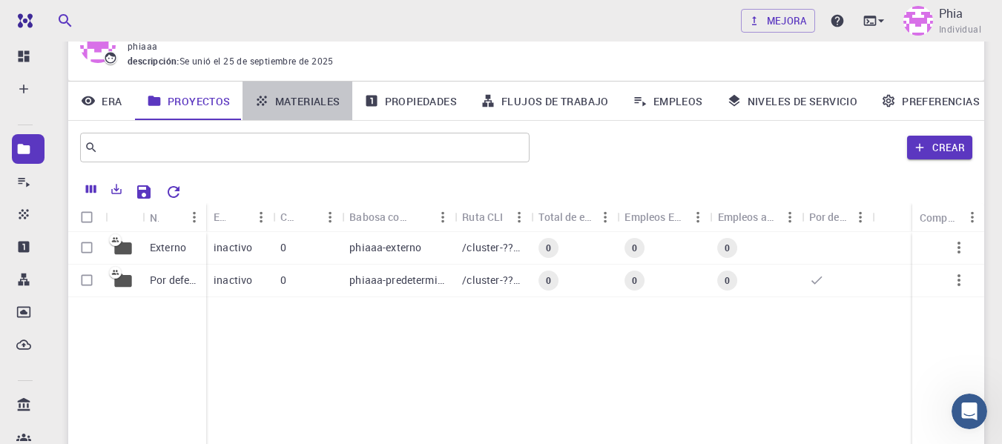
click at [286, 108] on font "Materiales" at bounding box center [307, 101] width 65 height 14
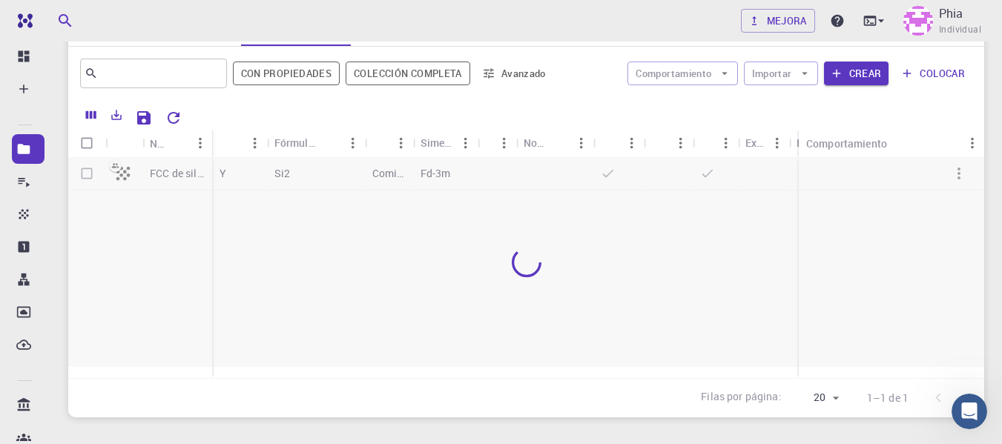
scroll to position [74, 0]
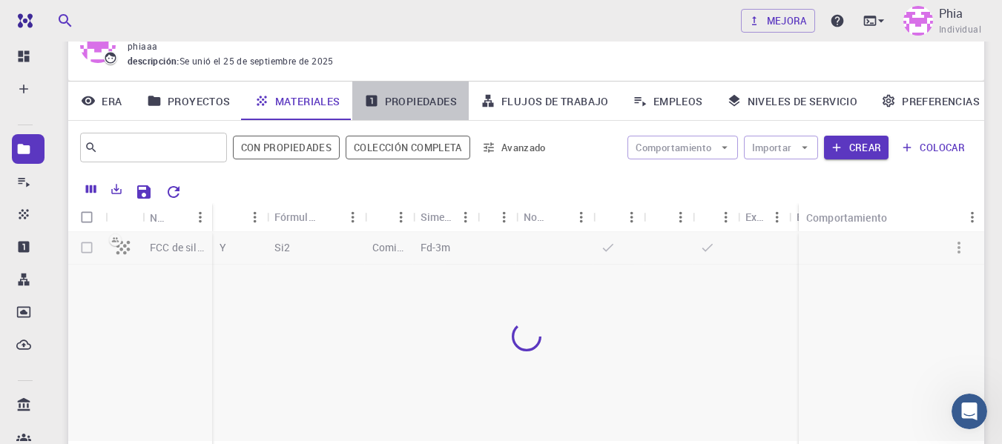
click at [428, 109] on link "Propiedades" at bounding box center [410, 101] width 116 height 39
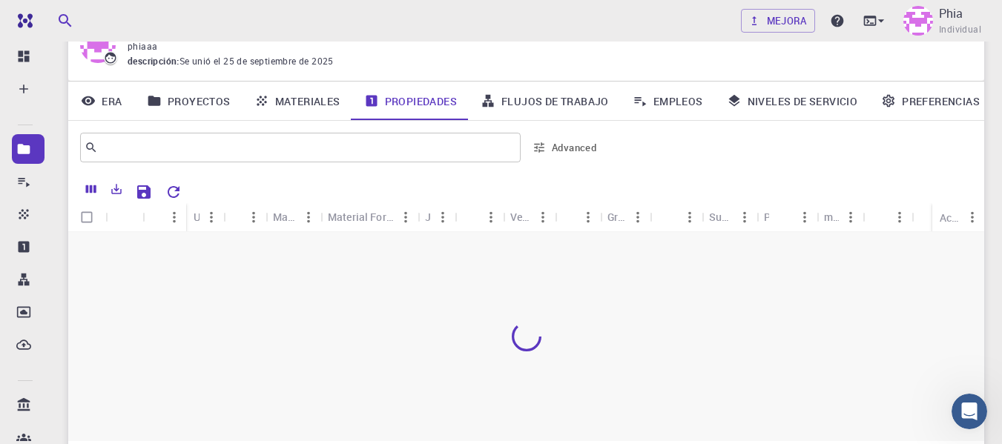
click at [493, 95] on font "Flujos de trabajo" at bounding box center [555, 101] width 108 height 14
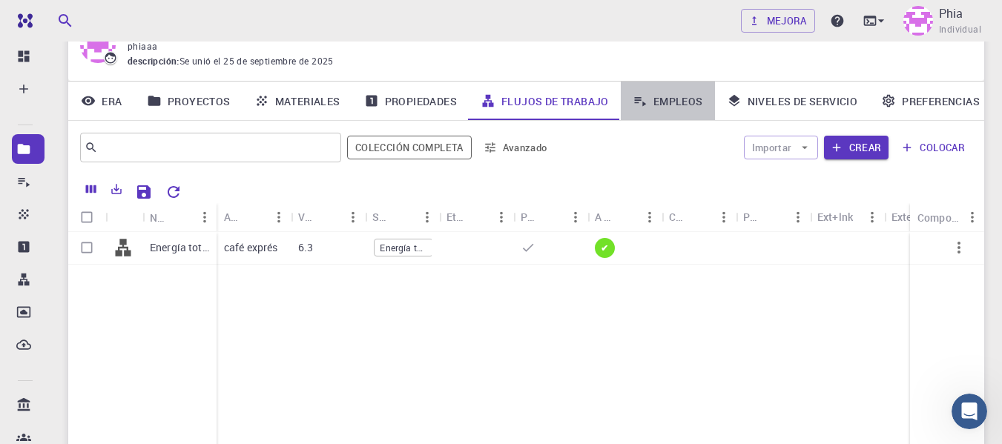
click at [493, 93] on link "Empleos" at bounding box center [668, 101] width 94 height 39
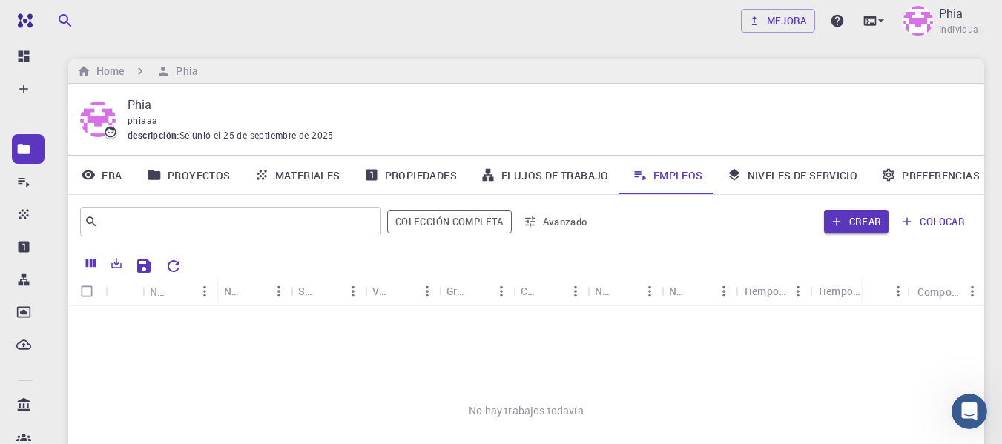
click at [79, 188] on link "Era" at bounding box center [101, 175] width 67 height 39
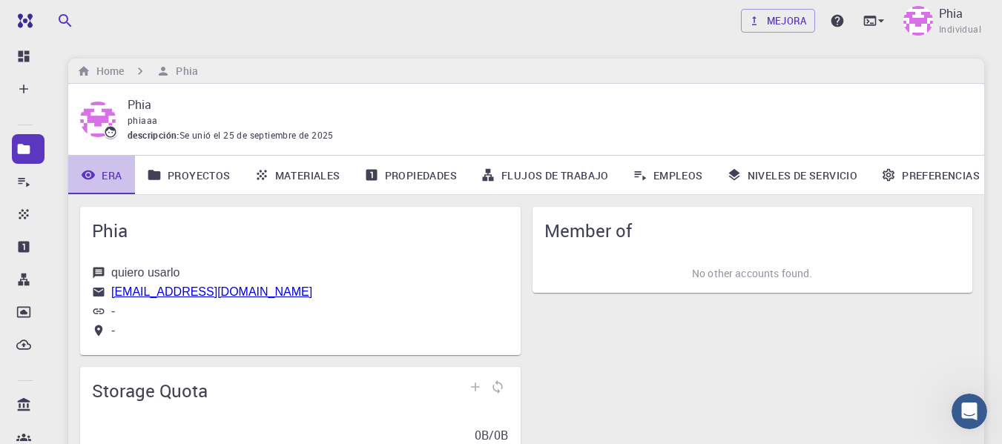
click at [99, 180] on link "Era" at bounding box center [101, 175] width 67 height 39
click at [197, 182] on font "Proyectos" at bounding box center [199, 175] width 63 height 14
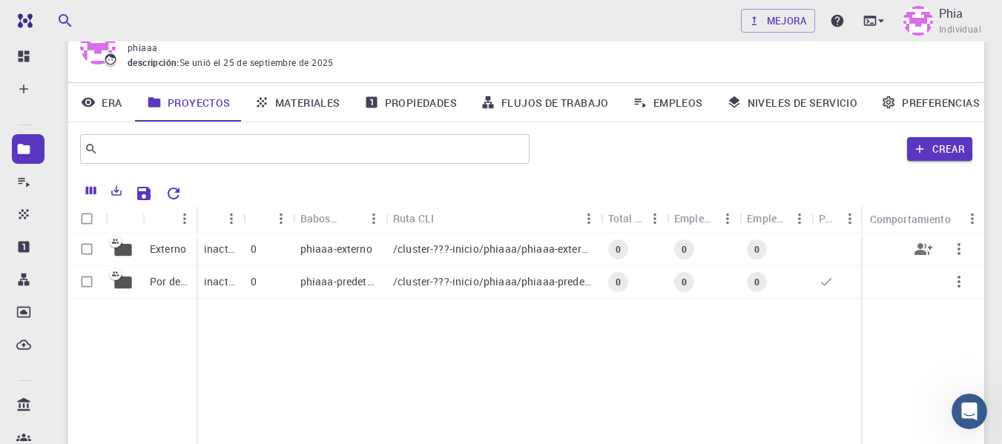
scroll to position [74, 0]
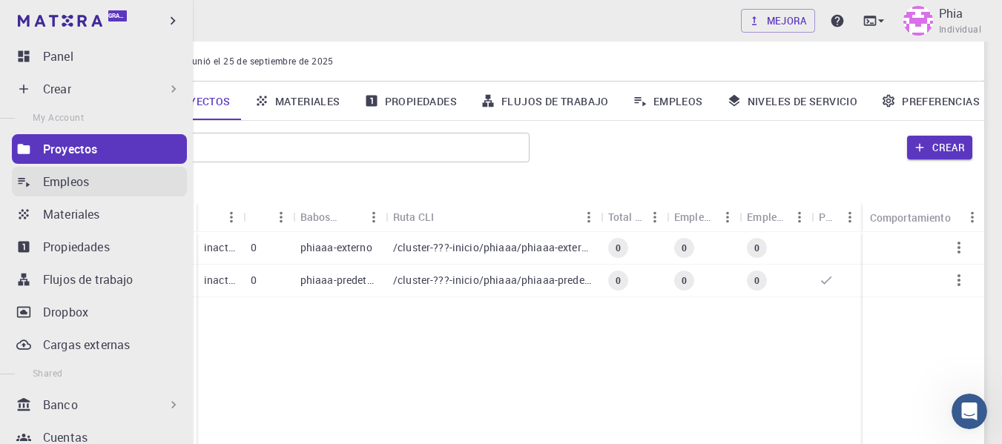
click at [20, 184] on icon at bounding box center [25, 183] width 12 height 10
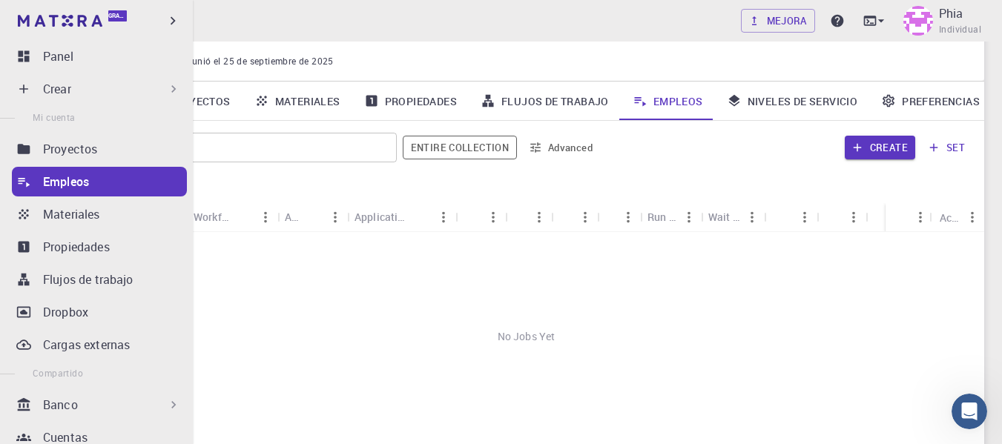
click at [30, 247] on icon at bounding box center [23, 247] width 15 height 15
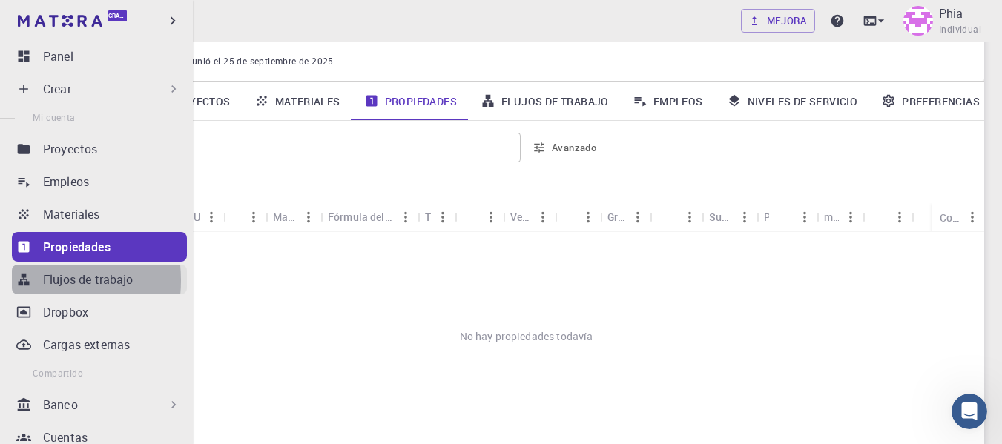
click at [24, 280] on icon at bounding box center [23, 279] width 15 height 15
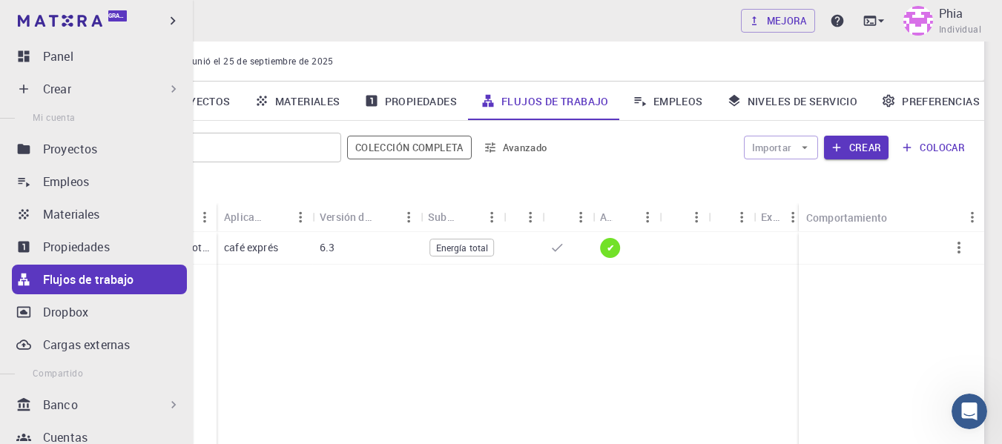
click at [48, 102] on div "Crear" at bounding box center [99, 89] width 175 height 30
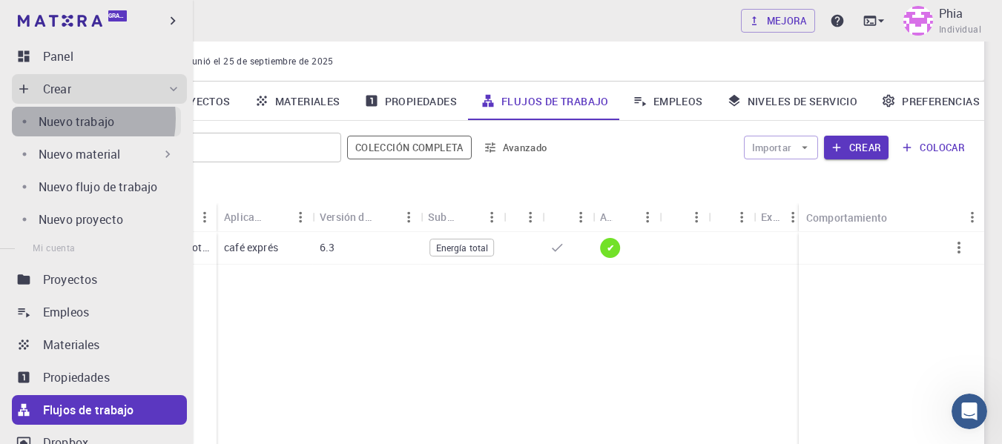
click at [62, 119] on font "Nuevo trabajo" at bounding box center [77, 121] width 76 height 16
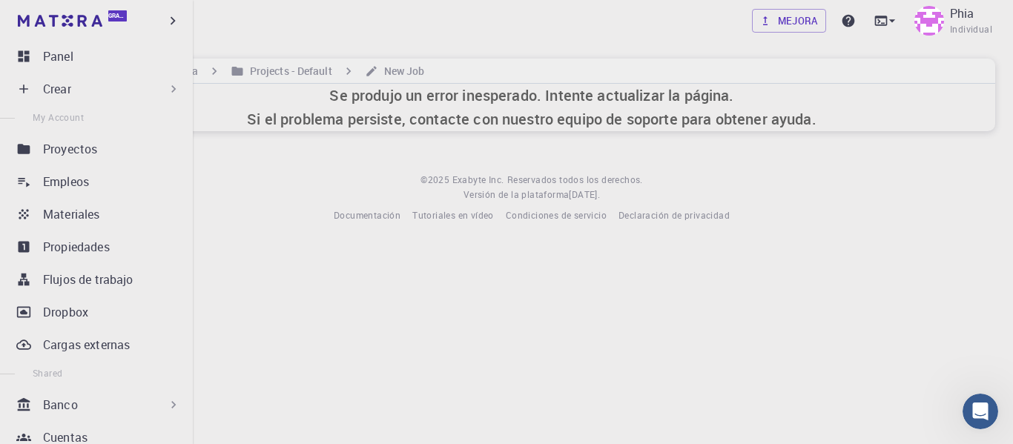
click at [22, 56] on icon at bounding box center [24, 56] width 11 height 11
click at [25, 88] on icon at bounding box center [23, 89] width 15 height 15
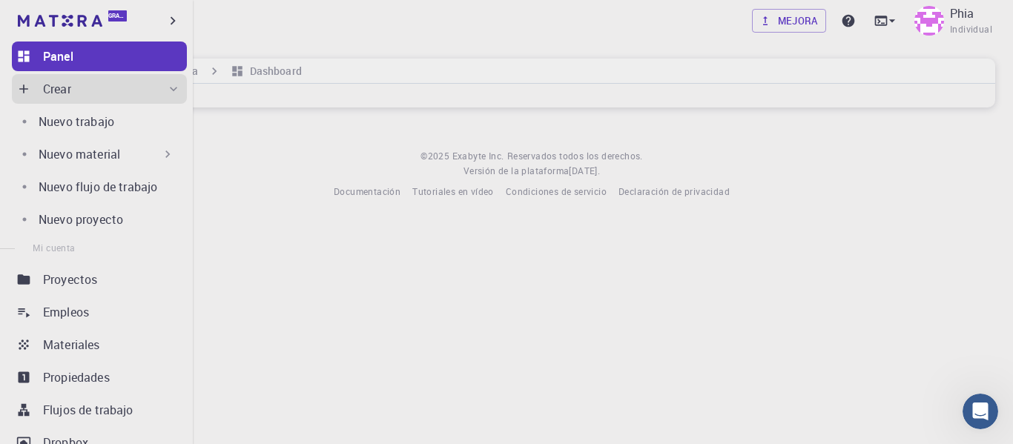
click at [59, 148] on font "Nuevo material" at bounding box center [80, 154] width 82 height 16
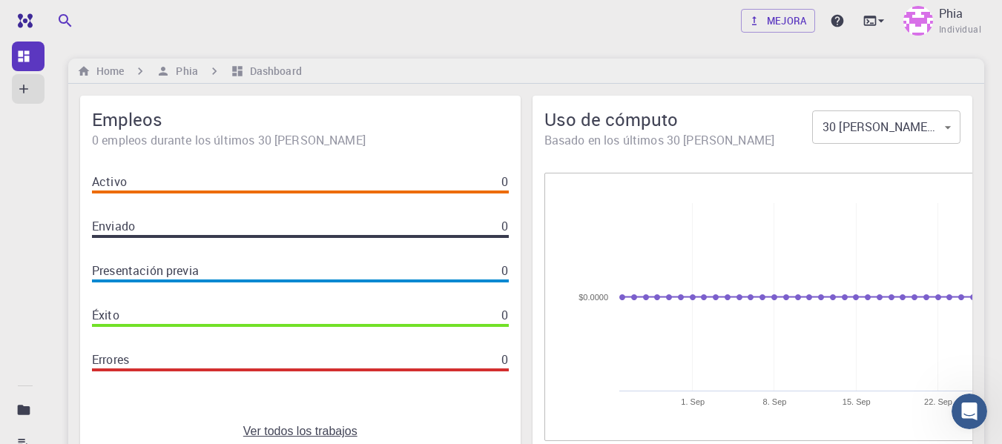
drag, startPoint x: 462, startPoint y: 180, endPoint x: 810, endPoint y: 145, distance: 349.6
click at [461, 179] on div "Activo 0" at bounding box center [300, 182] width 417 height 18
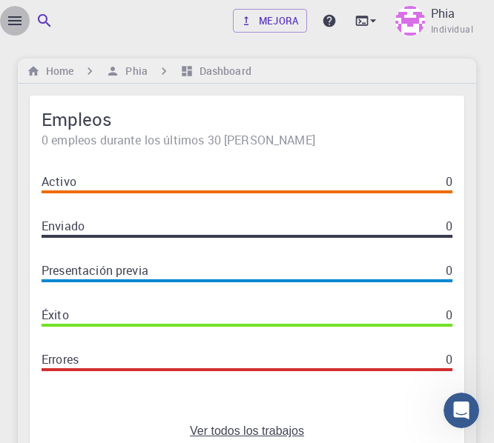
click at [16, 17] on icon "button" at bounding box center [14, 20] width 13 height 9
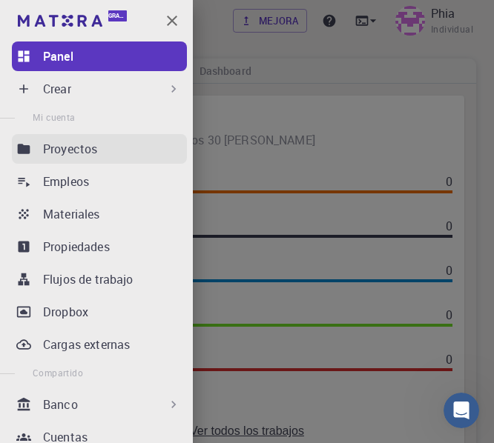
click at [51, 152] on font "Proyectos" at bounding box center [70, 149] width 54 height 16
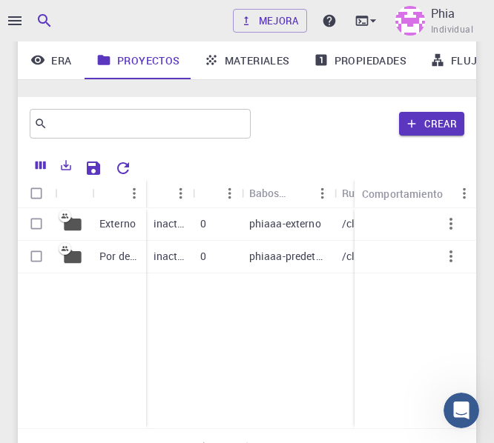
scroll to position [148, 0]
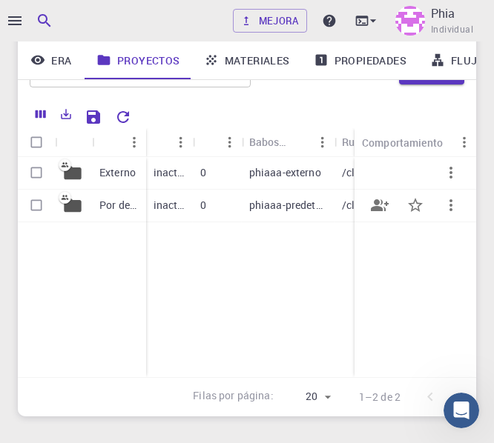
click at [92, 204] on div "Por defecto" at bounding box center [119, 206] width 54 height 33
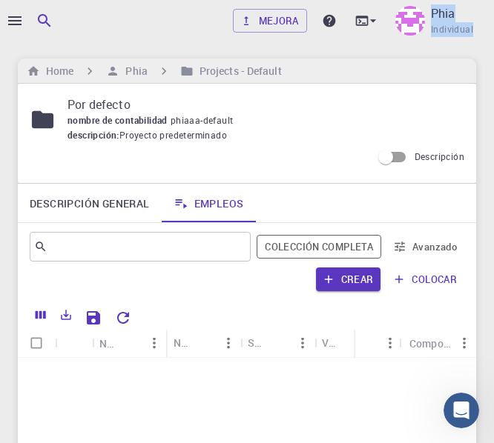
click at [24, 42] on div "Mejora Phia Individual Home Phia Projects - Default Por defecto nombre de conta…" at bounding box center [247, 355] width 494 height 710
click at [10, 31] on div at bounding box center [7, 221] width 15 height 443
click at [30, 21] on button "button" at bounding box center [45, 21] width 30 height 30
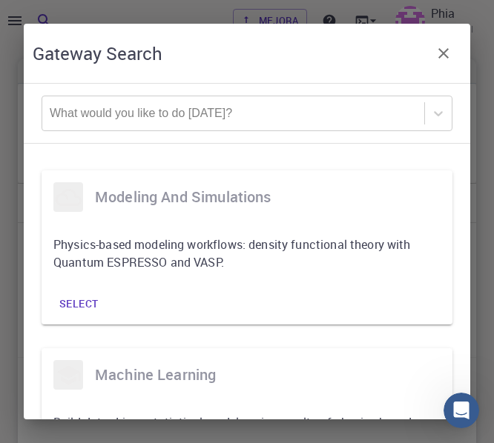
click at [18, 22] on div "Gateway Search What would you like to do [DATE]? modeling and simulations Physi…" at bounding box center [247, 221] width 494 height 443
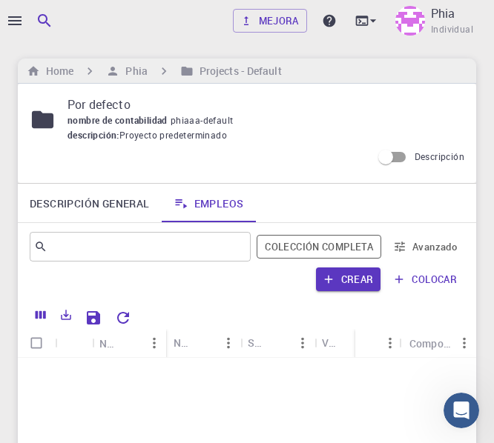
click at [16, 24] on icon "button" at bounding box center [14, 20] width 13 height 9
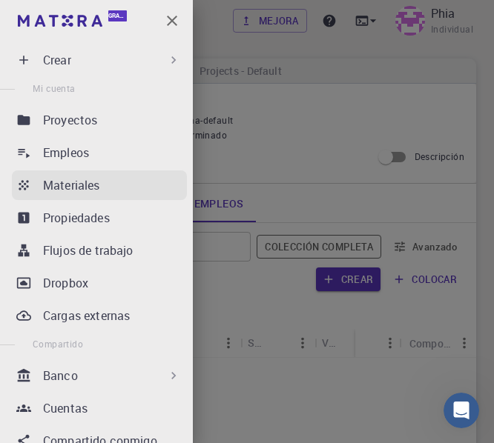
scroll to position [74, 0]
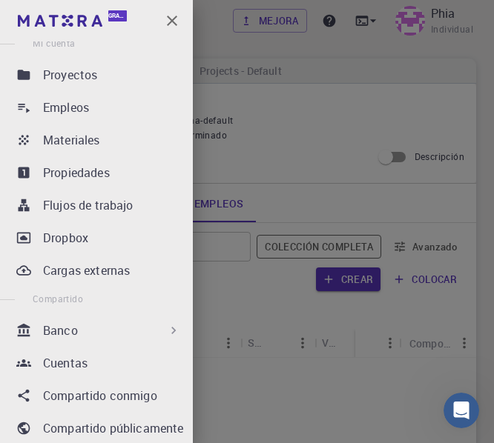
click at [54, 58] on ul "Panel Crear Nuevo trabajo Nuevo material Crear material Subir archivo Importar …" at bounding box center [96, 315] width 193 height 697
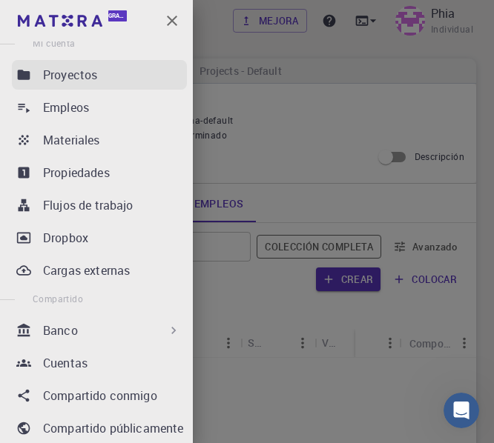
click at [50, 81] on font "Proyectos" at bounding box center [70, 75] width 54 height 16
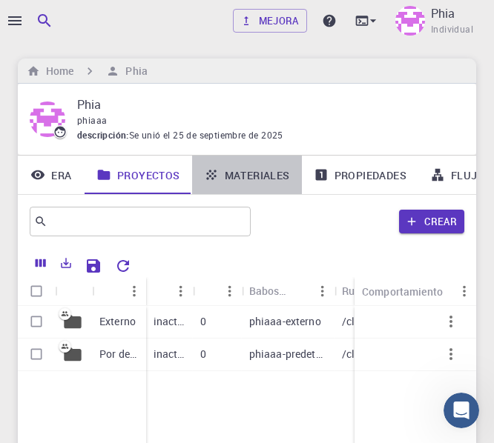
click at [217, 174] on link "Materiales" at bounding box center [247, 175] width 110 height 39
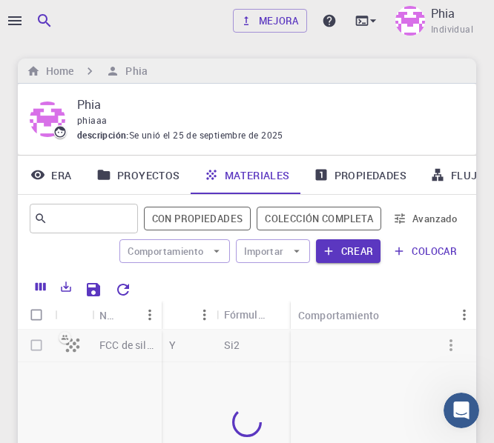
click at [352, 182] on link "Propiedades" at bounding box center [360, 175] width 116 height 39
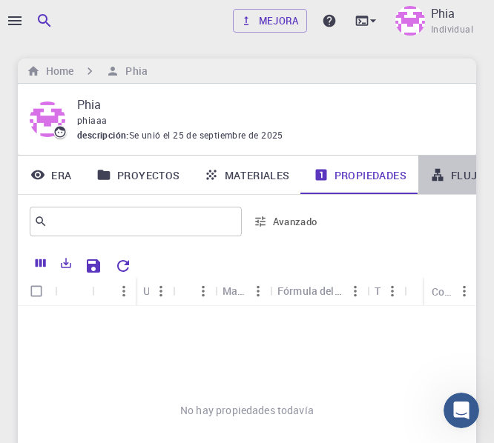
click at [456, 165] on link "Flujos de trabajo" at bounding box center [494, 175] width 152 height 39
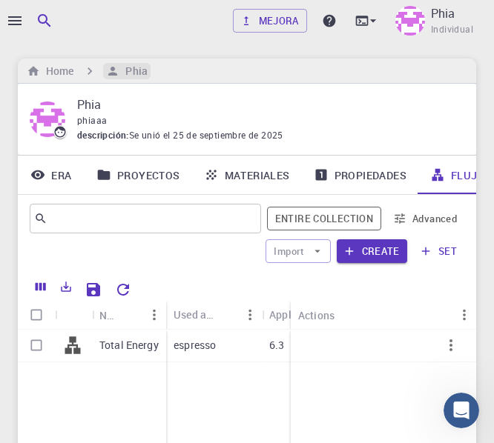
scroll to position [0, 93]
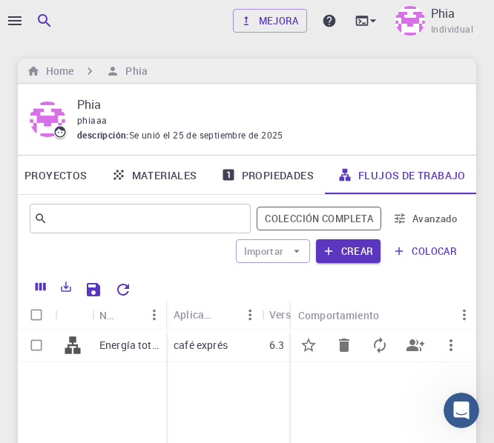
click at [137, 349] on font "Energía total" at bounding box center [130, 345] width 62 height 14
click at [137, 349] on div "Mejora Phia Individual Home Phia Phia phiaaa descripción : Se unió el 25 de sep…" at bounding box center [247, 341] width 494 height 682
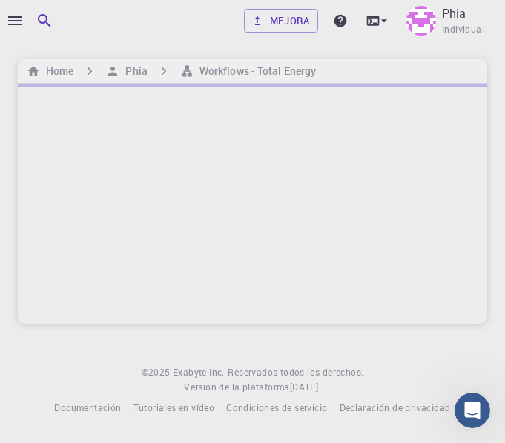
click at [8, 27] on div at bounding box center [7, 221] width 15 height 443
click at [24, 26] on button "button" at bounding box center [15, 21] width 30 height 30
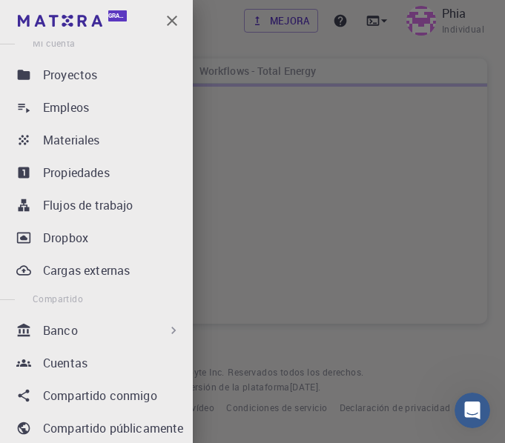
drag, startPoint x: 49, startPoint y: 87, endPoint x: 17, endPoint y: 13, distance: 80.7
click at [49, 87] on link "Proyectos" at bounding box center [99, 75] width 175 height 30
click at [17, 13] on div at bounding box center [252, 221] width 505 height 443
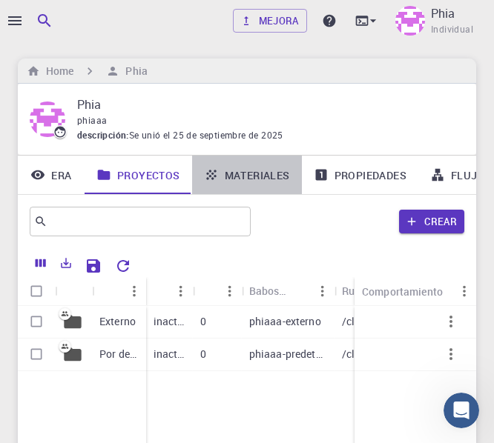
click at [257, 180] on font "Materiales" at bounding box center [257, 175] width 65 height 14
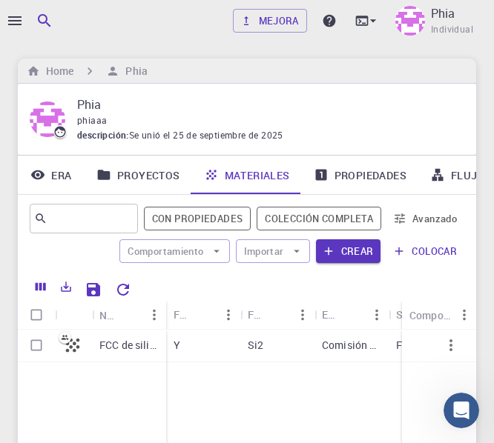
scroll to position [0, 369]
